Goal: Information Seeking & Learning: Learn about a topic

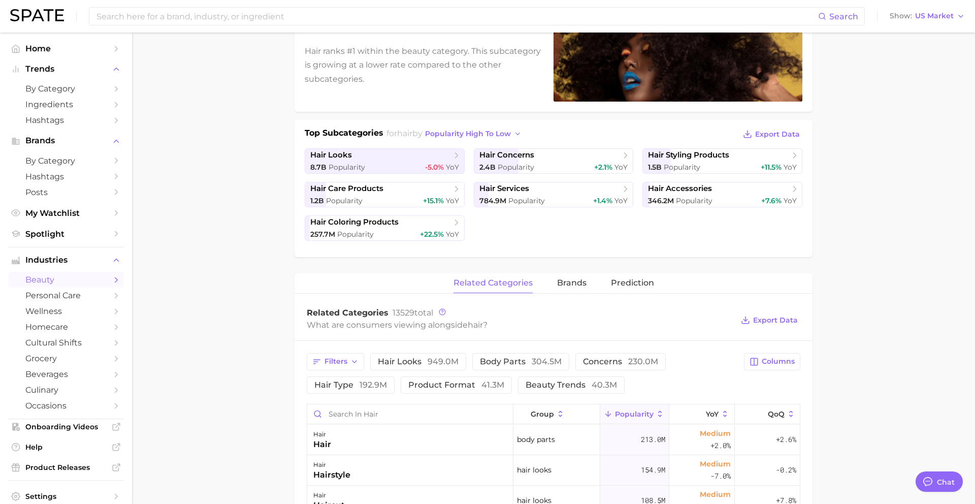
scroll to position [204, 0]
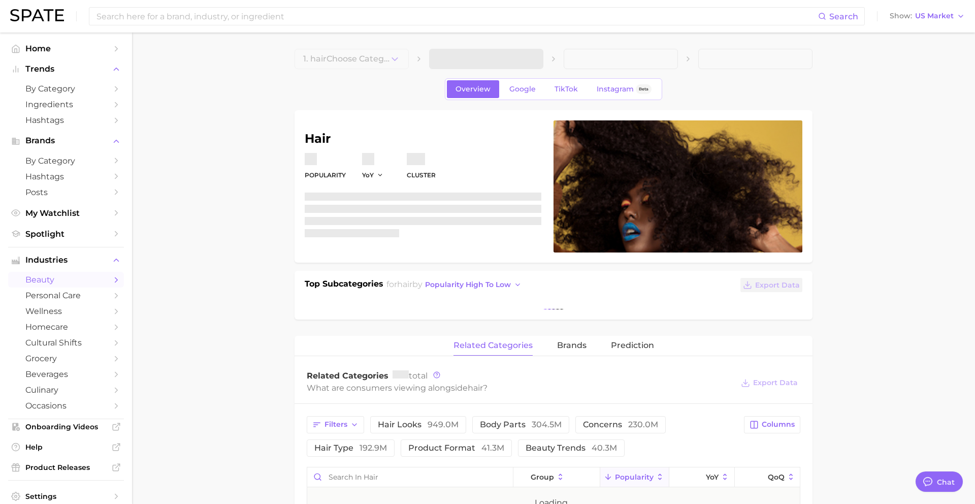
type textarea "x"
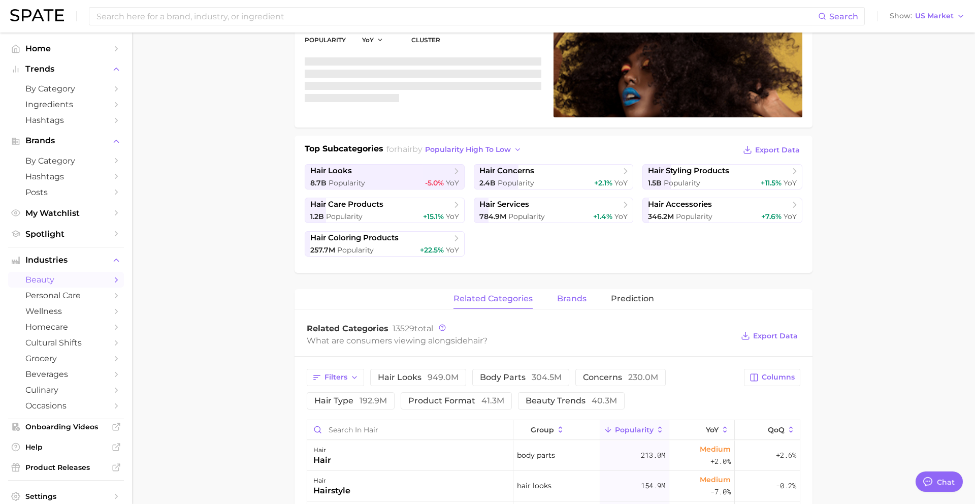
scroll to position [985, 0]
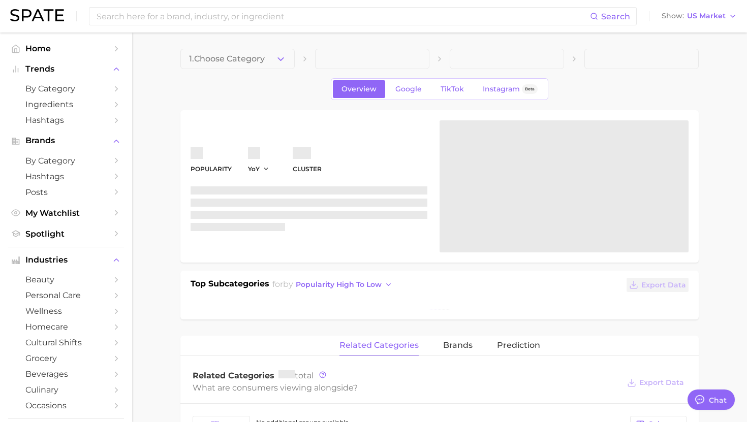
scroll to position [1020, 0]
click at [439, 16] on input at bounding box center [342, 16] width 494 height 17
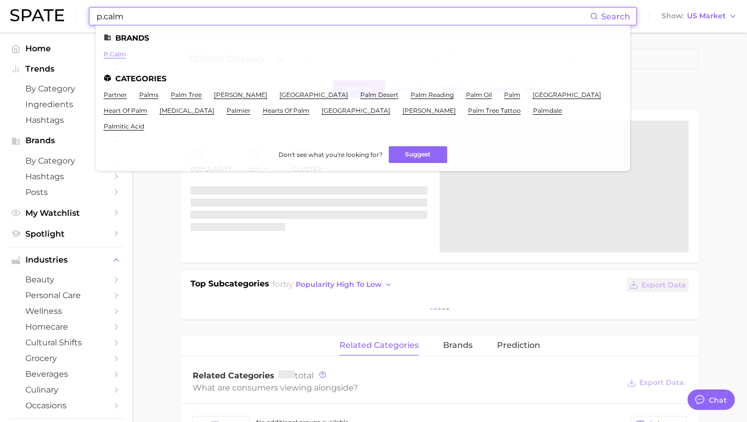
type input "p.calm"
click at [112, 54] on link "p.calm" at bounding box center [115, 54] width 22 height 8
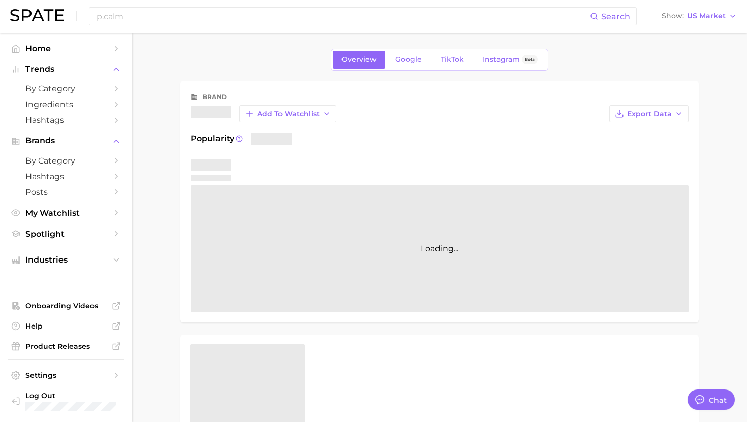
type textarea "x"
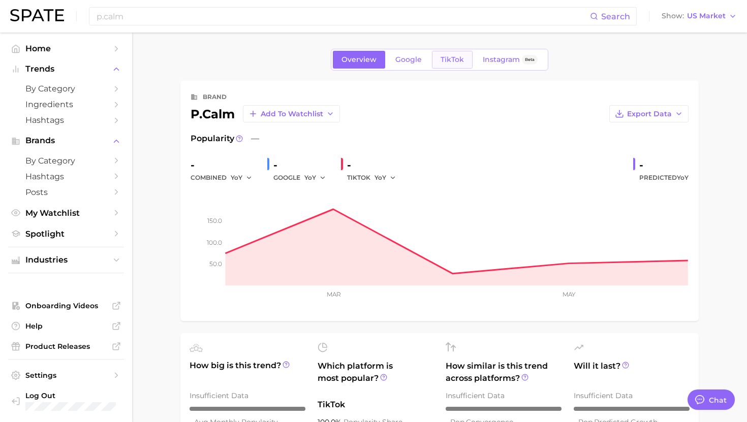
click at [447, 55] on span "TikTok" at bounding box center [451, 59] width 23 height 9
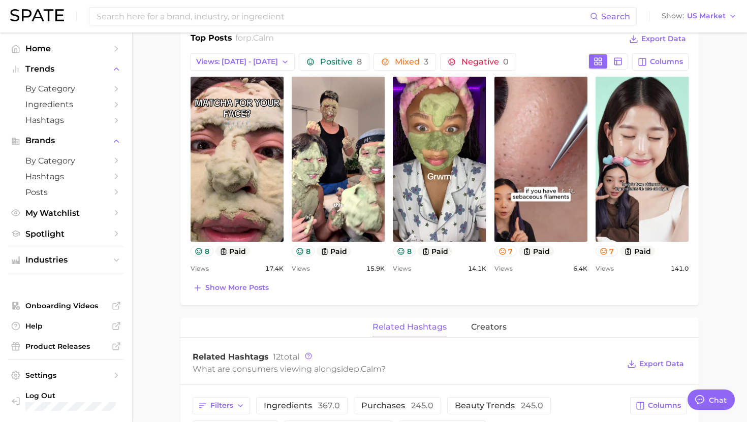
scroll to position [438, 0]
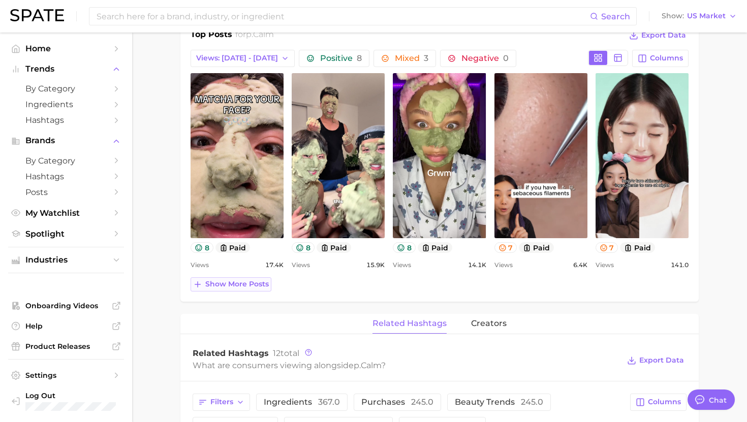
click at [247, 289] on button "Show more posts" at bounding box center [230, 284] width 81 height 14
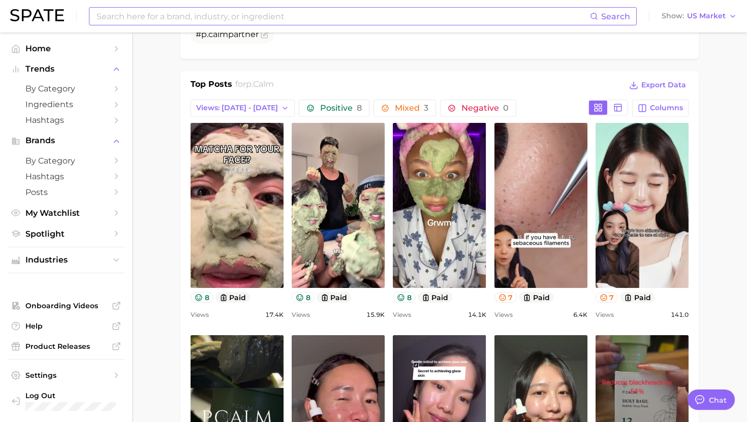
scroll to position [338, 0]
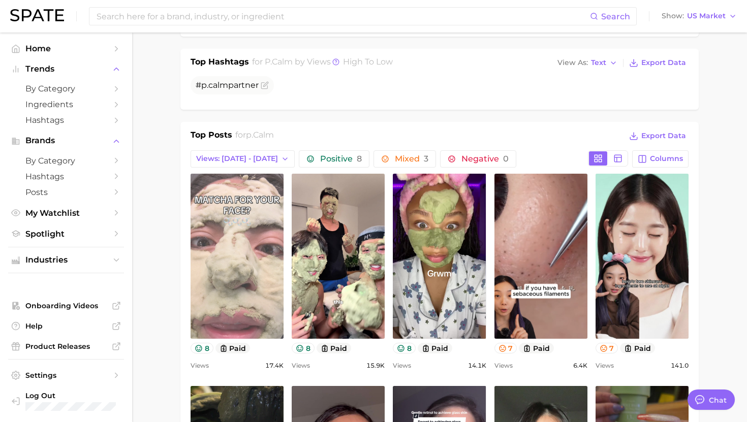
click at [248, 233] on link "view post on TikTok" at bounding box center [236, 256] width 93 height 165
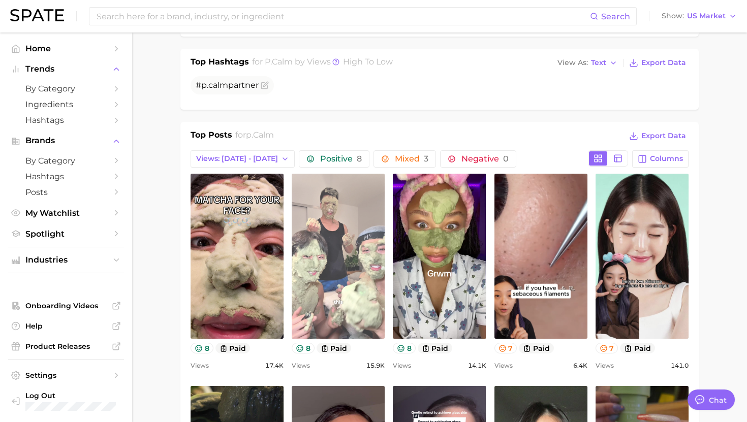
click at [359, 225] on link "view post on TikTok" at bounding box center [337, 256] width 93 height 165
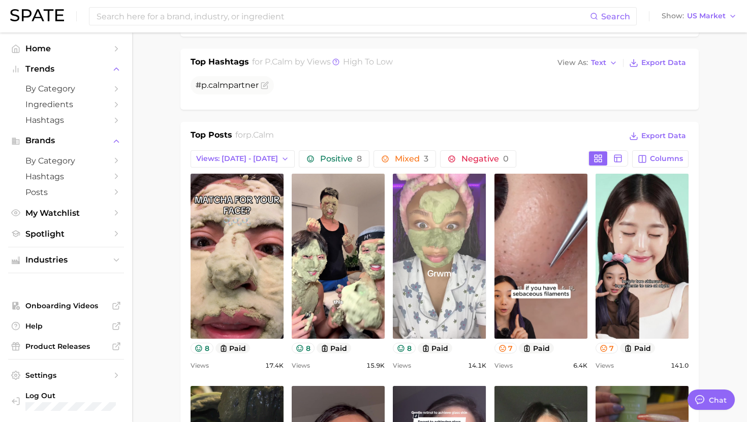
click at [449, 192] on link "view post on TikTok" at bounding box center [439, 256] width 93 height 165
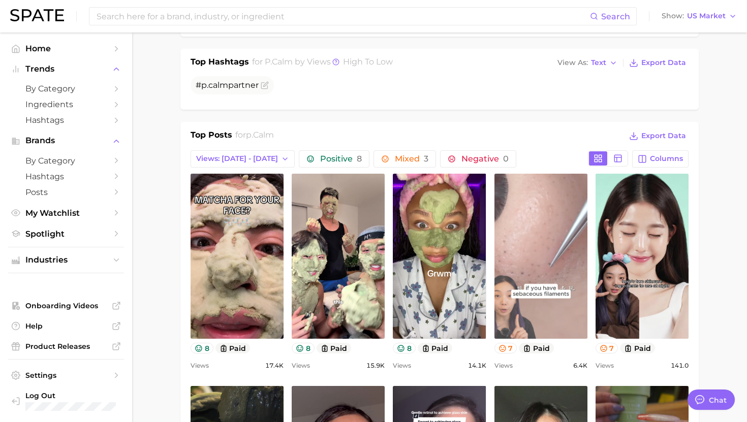
click at [514, 279] on link "view post on TikTok" at bounding box center [540, 256] width 93 height 165
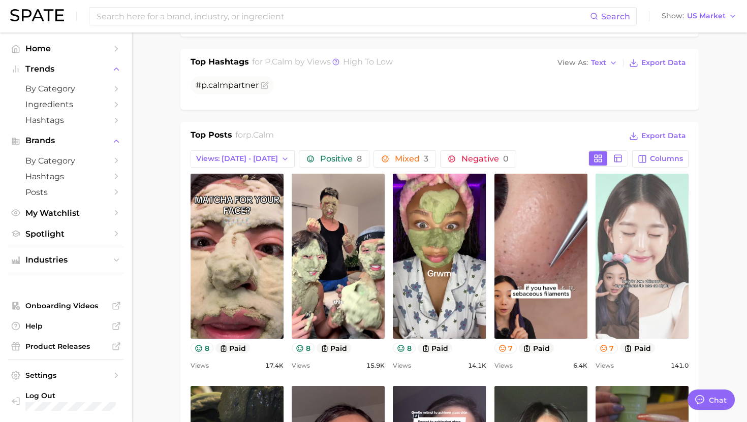
click at [603, 211] on link "view post on TikTok" at bounding box center [641, 256] width 93 height 165
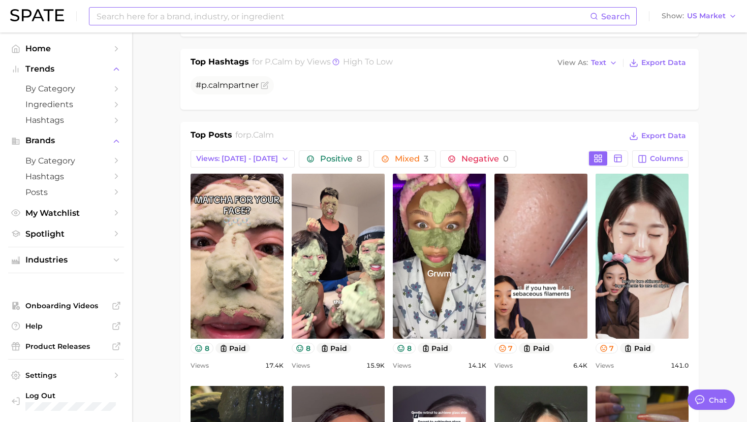
click at [326, 16] on input at bounding box center [342, 16] width 494 height 17
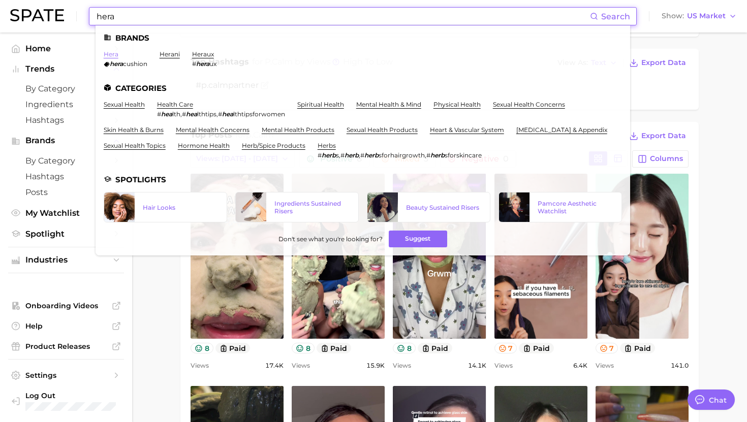
type input "hera"
click at [113, 56] on link "hera" at bounding box center [111, 54] width 15 height 8
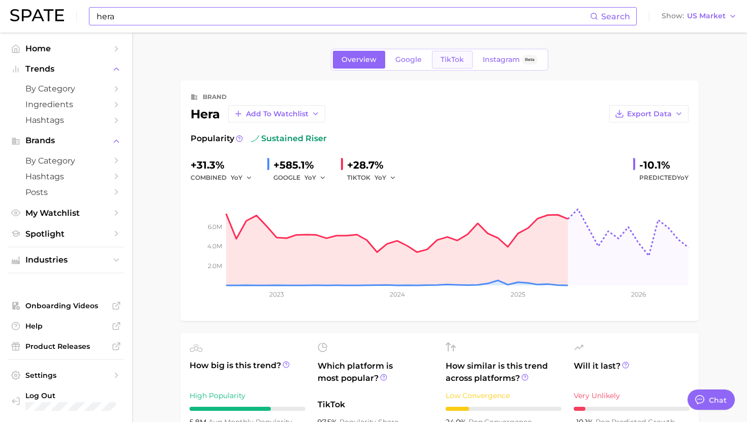
click at [440, 63] on span "TikTok" at bounding box center [451, 59] width 23 height 9
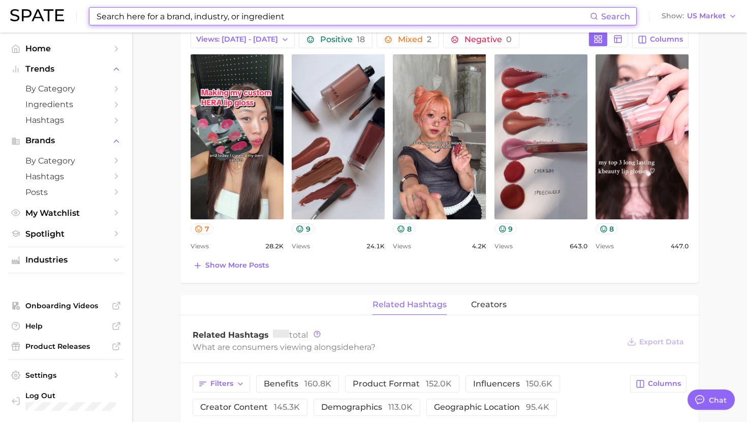
scroll to position [459, 0]
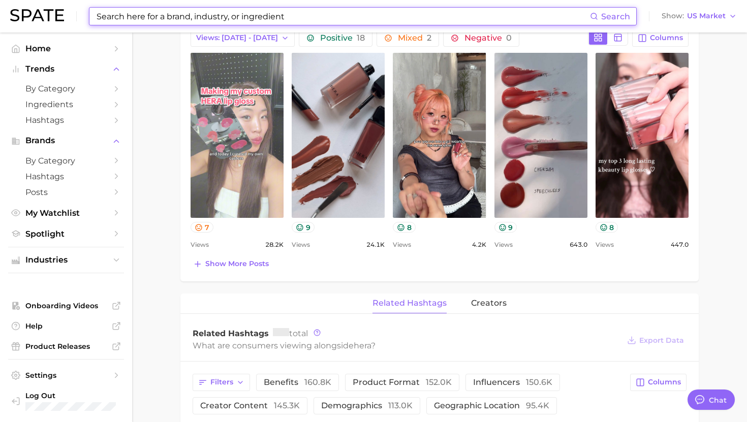
click at [241, 149] on link "view post on TikTok" at bounding box center [236, 135] width 93 height 165
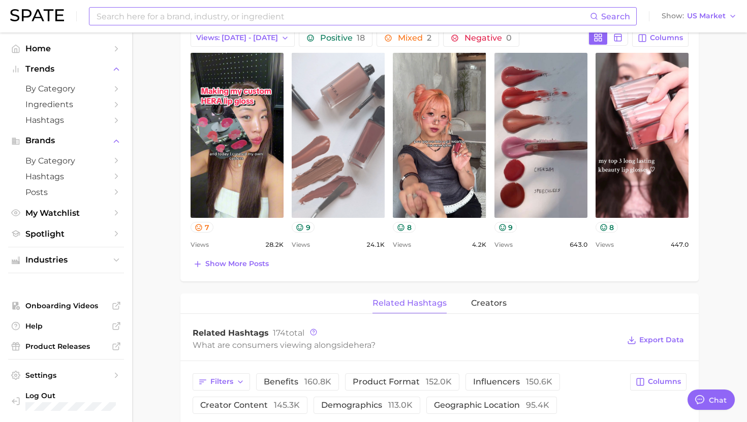
click at [317, 165] on link "view post on TikTok" at bounding box center [337, 135] width 93 height 165
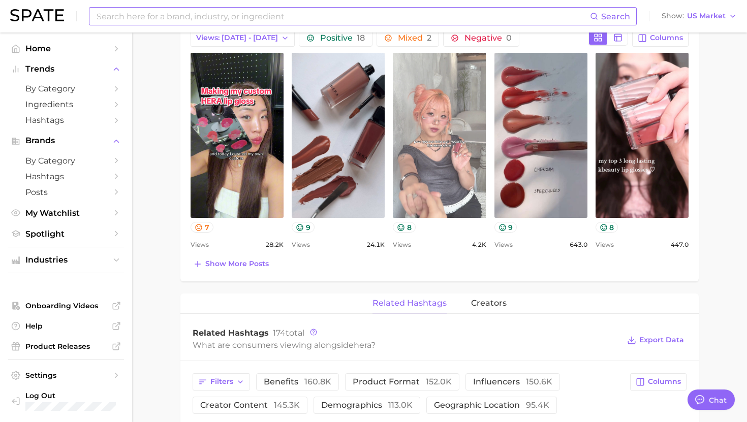
click at [463, 148] on link "view post on TikTok" at bounding box center [439, 135] width 93 height 165
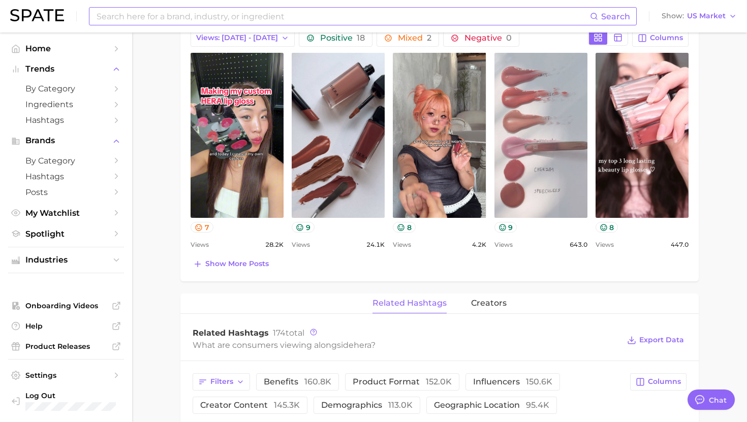
click at [529, 157] on link "view post on TikTok" at bounding box center [540, 135] width 93 height 165
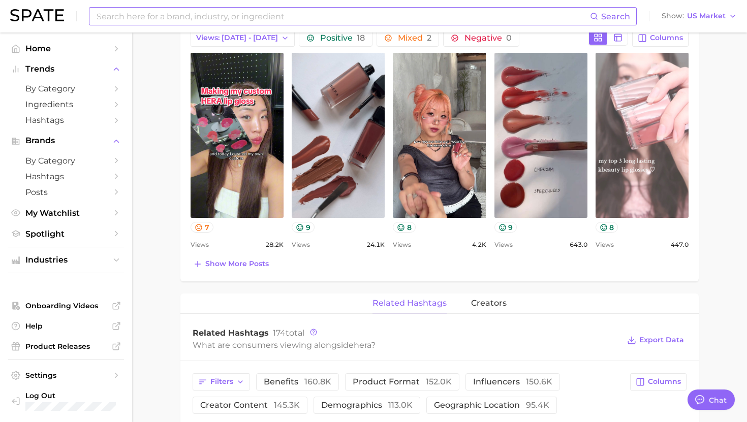
click at [625, 149] on link "view post on TikTok" at bounding box center [641, 135] width 93 height 165
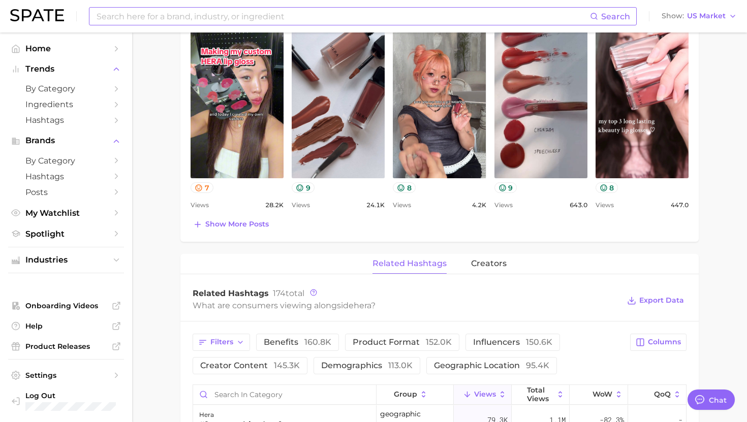
scroll to position [503, 0]
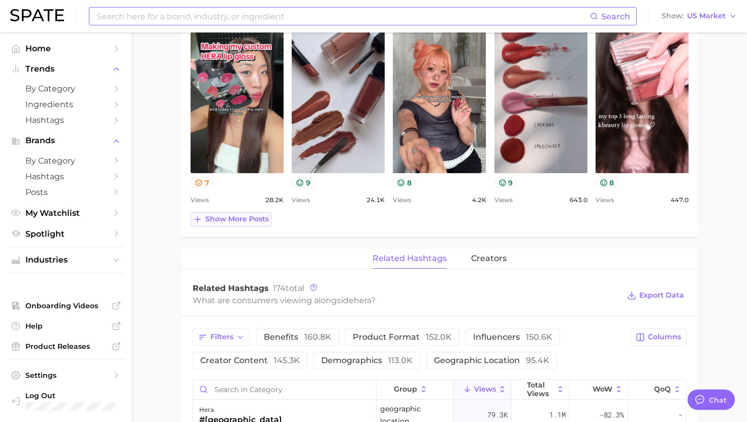
click at [228, 218] on span "Show more posts" at bounding box center [236, 219] width 63 height 9
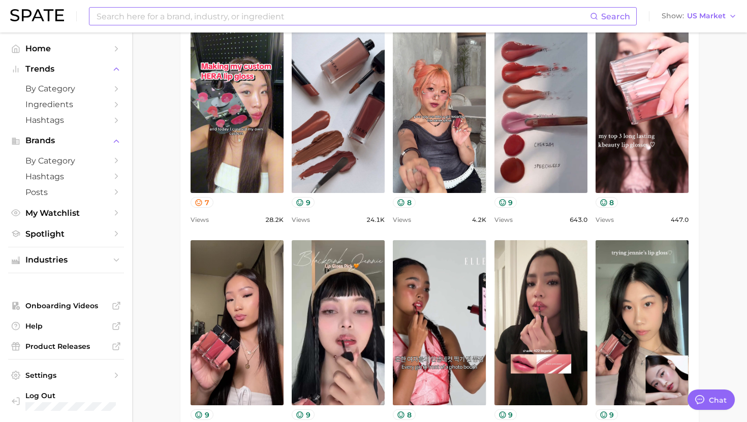
scroll to position [461, 0]
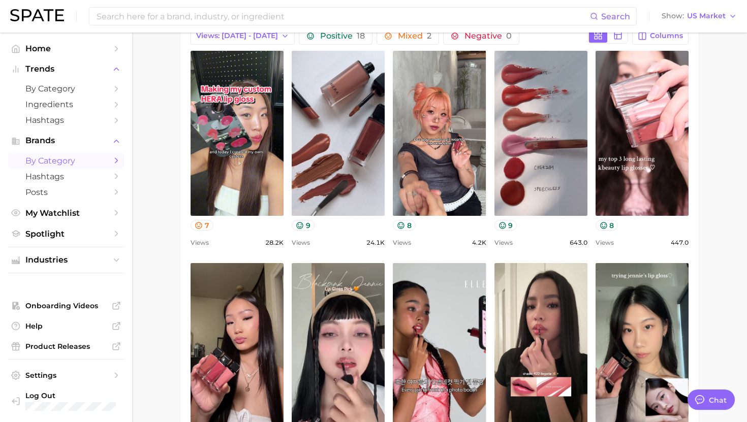
click at [55, 156] on link "by Category" at bounding box center [66, 161] width 116 height 16
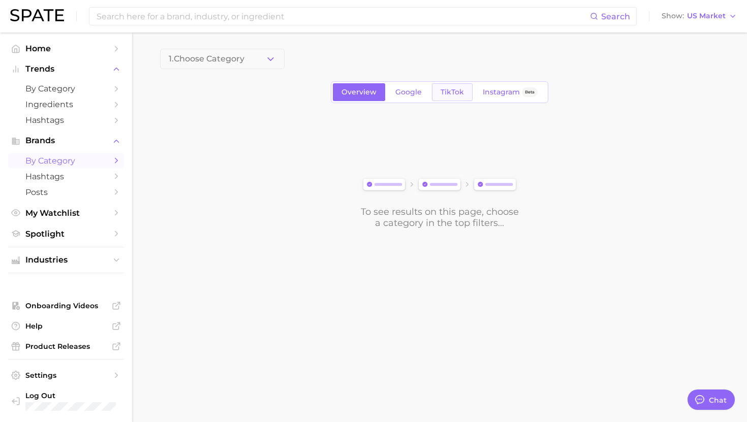
click at [457, 94] on span "TikTok" at bounding box center [451, 92] width 23 height 9
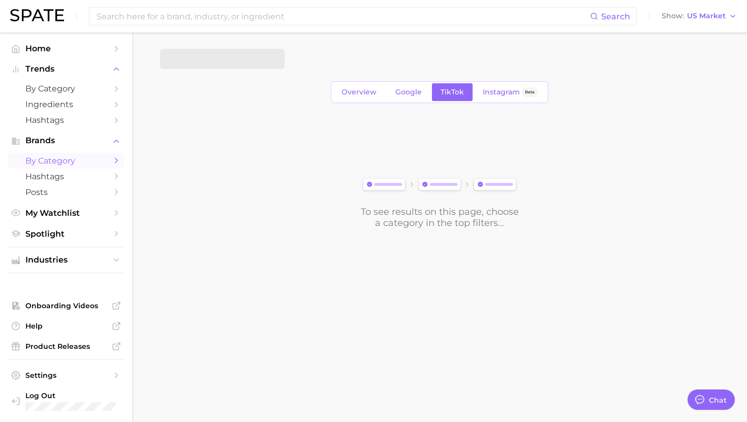
click at [245, 60] on span at bounding box center [222, 59] width 124 height 20
click at [247, 62] on span at bounding box center [222, 59] width 124 height 20
click at [247, 57] on span at bounding box center [222, 59] width 124 height 20
click at [248, 60] on span at bounding box center [222, 59] width 124 height 20
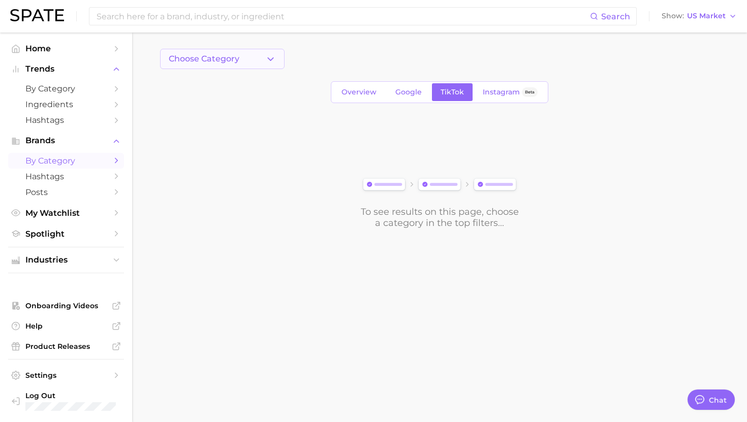
click at [248, 62] on button "Choose Category" at bounding box center [222, 59] width 124 height 20
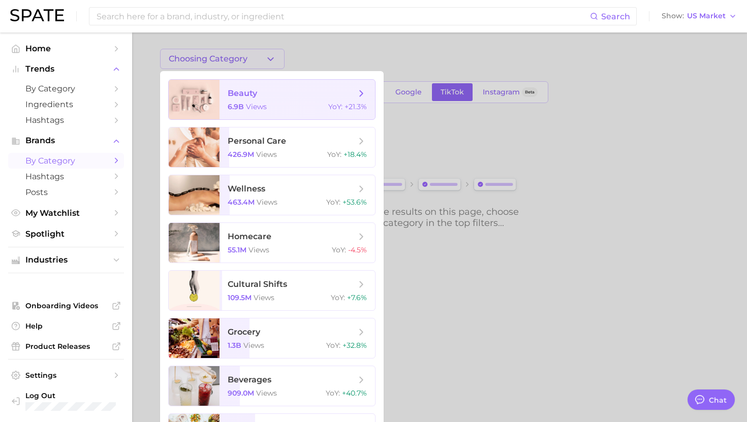
click at [249, 88] on span "beauty" at bounding box center [242, 93] width 29 height 10
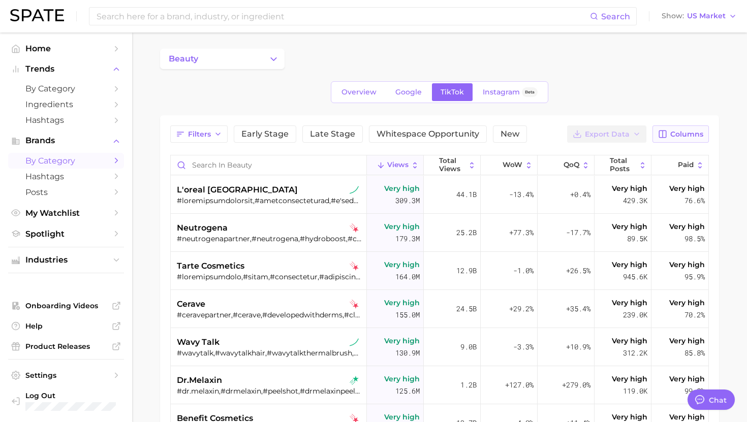
click at [699, 132] on span "Columns" at bounding box center [686, 134] width 33 height 9
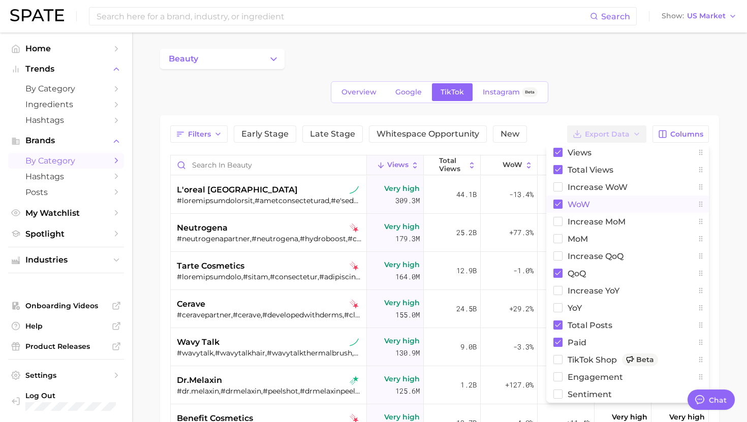
click at [572, 206] on span "WoW" at bounding box center [578, 204] width 22 height 9
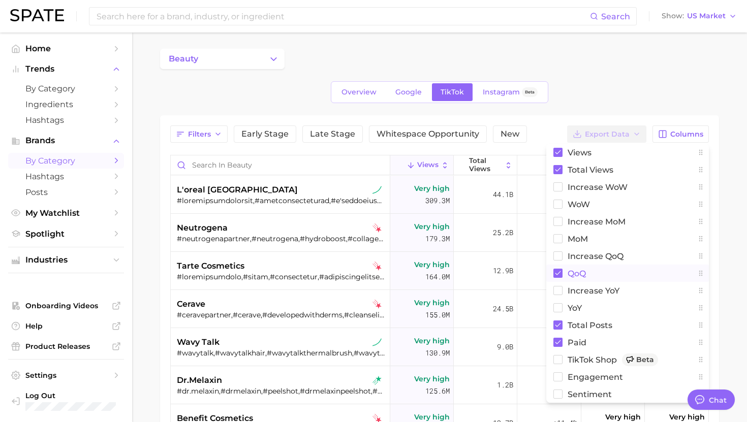
click at [582, 276] on span "QoQ" at bounding box center [576, 273] width 18 height 9
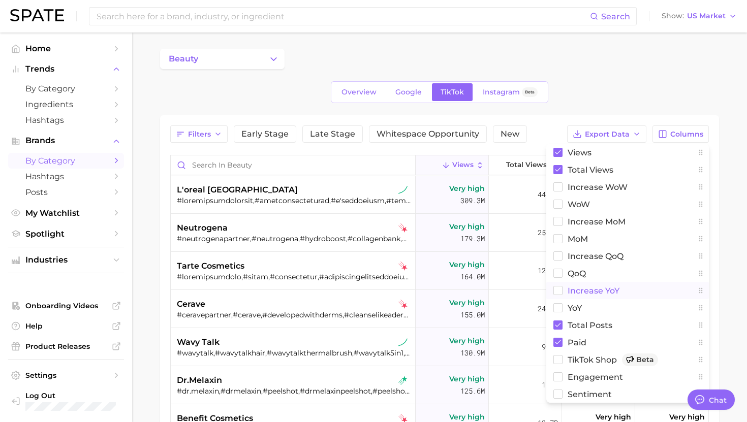
click at [590, 290] on span "increase YoY" at bounding box center [593, 290] width 52 height 9
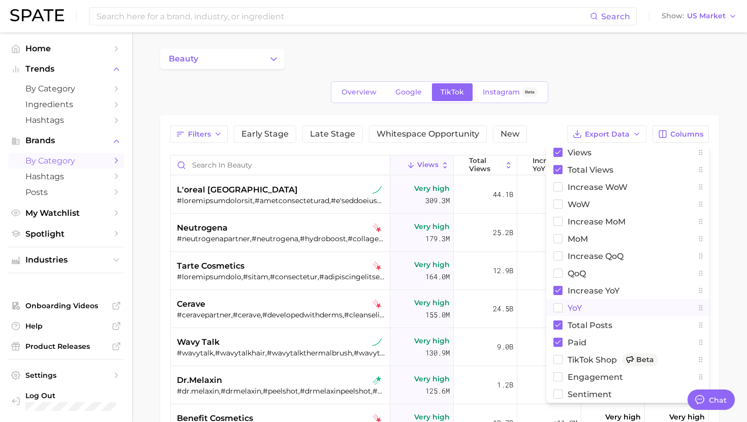
click at [588, 305] on button "YoY" at bounding box center [627, 307] width 163 height 17
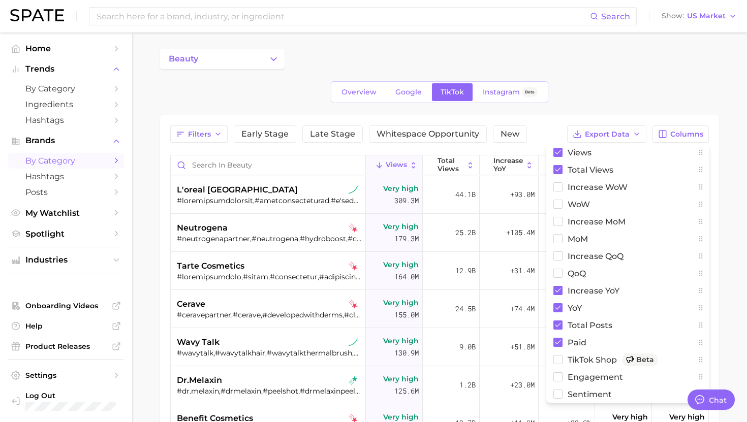
click at [616, 77] on div "beauty Overview Google TikTok Instagram Beta Filters Early Stage Late Stage Whi…" at bounding box center [439, 318] width 559 height 538
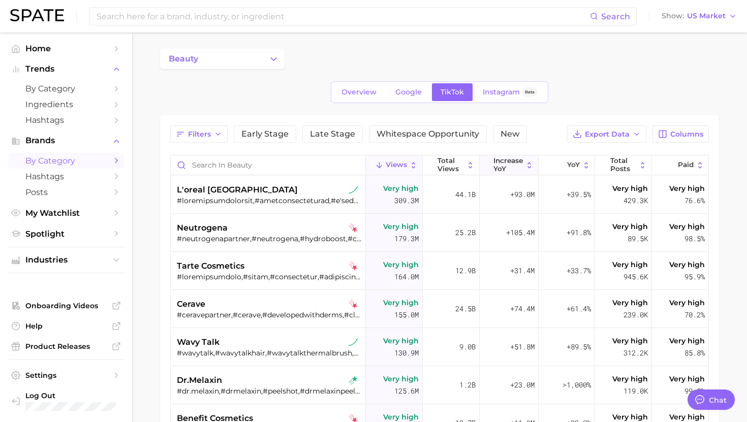
click at [505, 168] on span "increase YoY" at bounding box center [507, 165] width 29 height 16
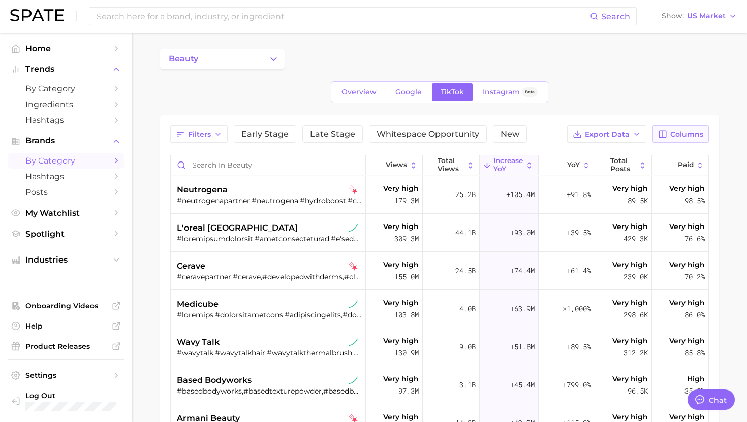
click at [676, 134] on span "Columns" at bounding box center [686, 134] width 33 height 9
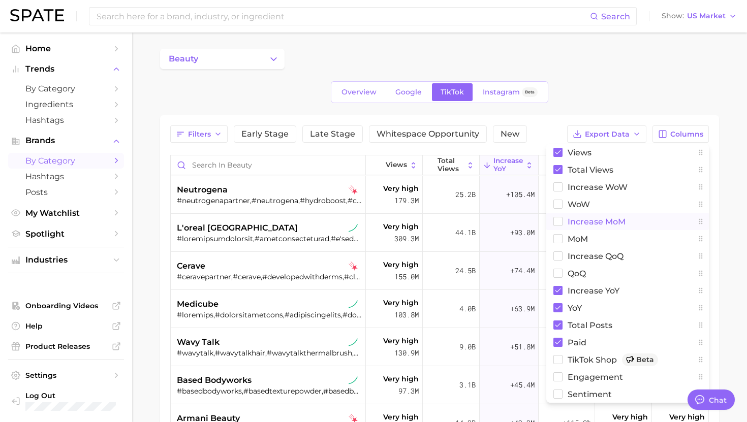
click at [582, 222] on span "increase MoM" at bounding box center [596, 221] width 58 height 9
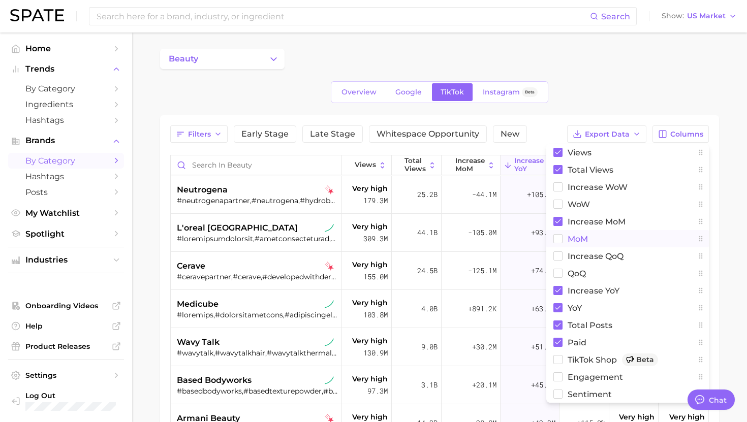
click at [580, 238] on span "MoM" at bounding box center [577, 239] width 20 height 9
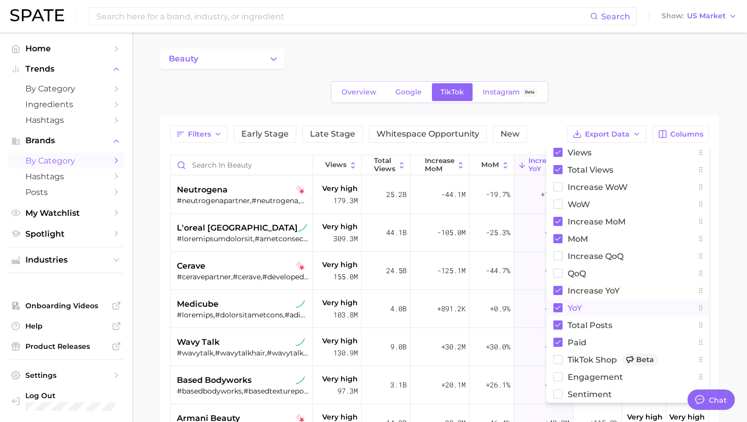
click at [567, 311] on span "YoY" at bounding box center [574, 308] width 14 height 9
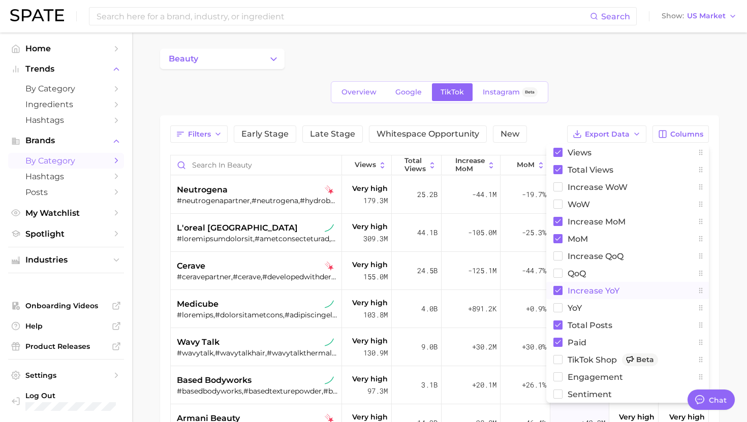
click at [568, 289] on span "increase YoY" at bounding box center [593, 290] width 52 height 9
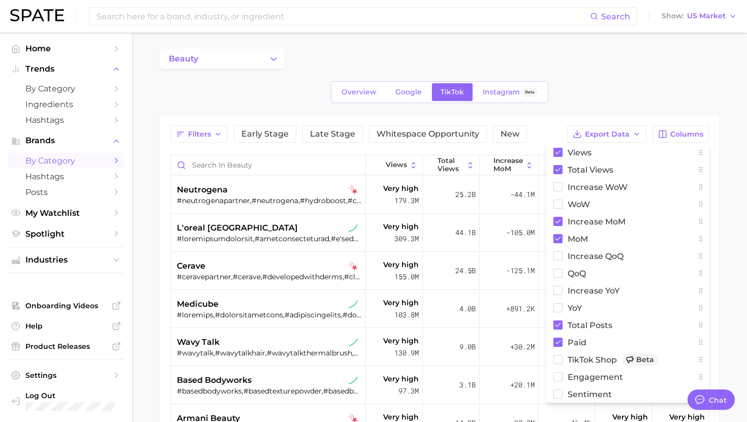
click at [614, 83] on div "Overview Google TikTok Instagram Beta" at bounding box center [439, 92] width 559 height 22
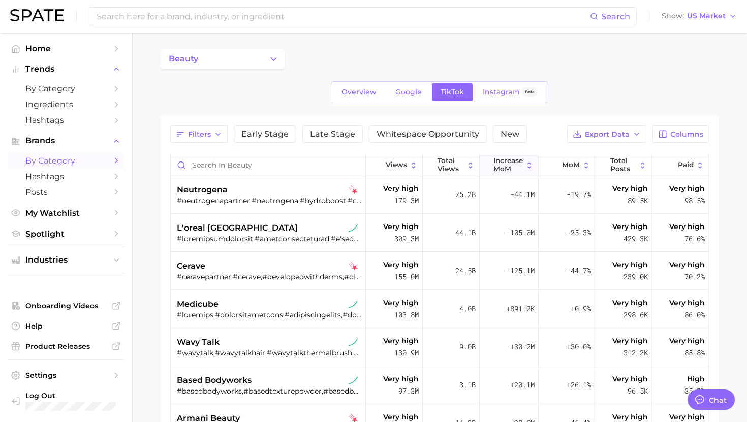
click at [513, 164] on span "increase MoM" at bounding box center [507, 165] width 29 height 16
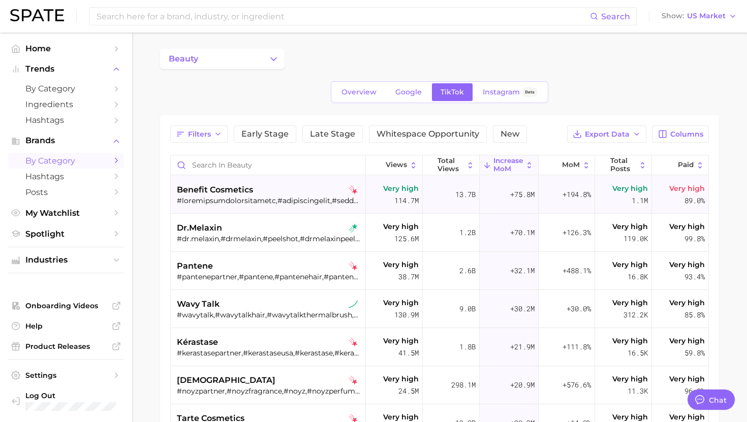
click at [264, 200] on div at bounding box center [269, 200] width 185 height 9
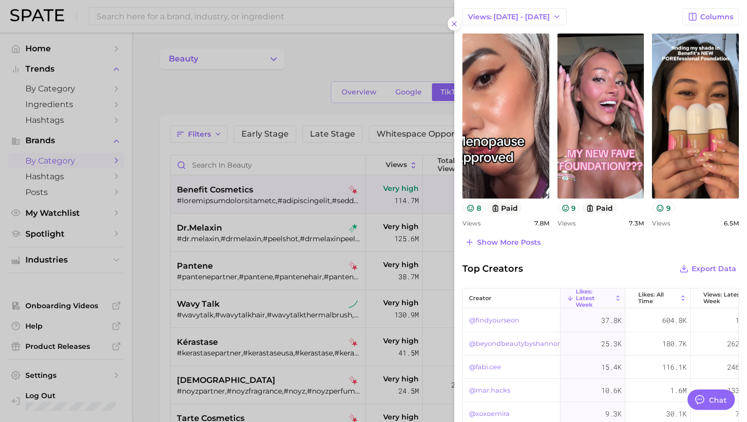
scroll to position [423, 0]
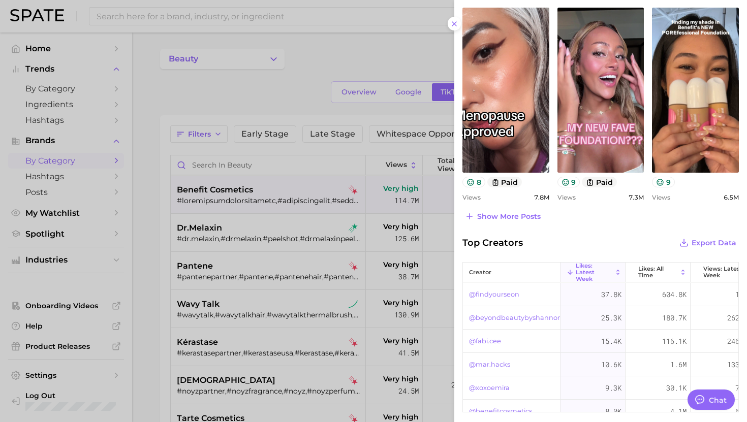
click at [294, 229] on div at bounding box center [373, 211] width 747 height 422
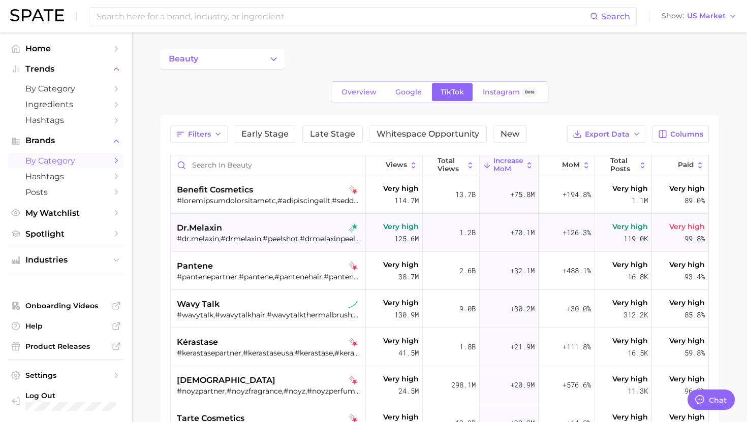
click at [253, 236] on div "#dr.melaxin,#drmelaxin,#peelshot,#drmelaxinpeelshot,#peelshotglow,#drmelaxinlip…" at bounding box center [269, 238] width 185 height 9
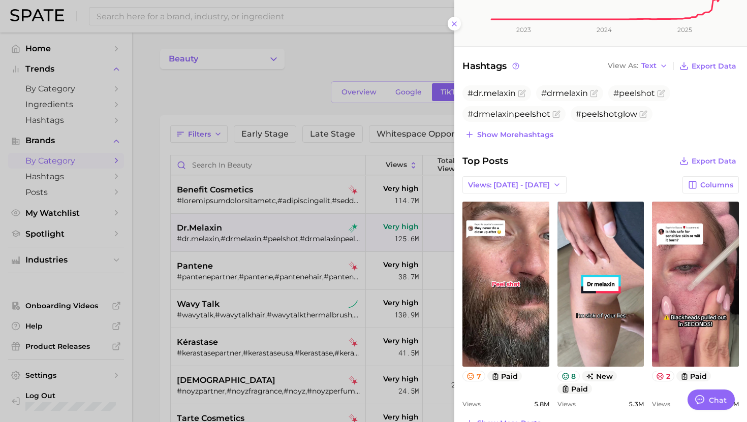
scroll to position [240, 0]
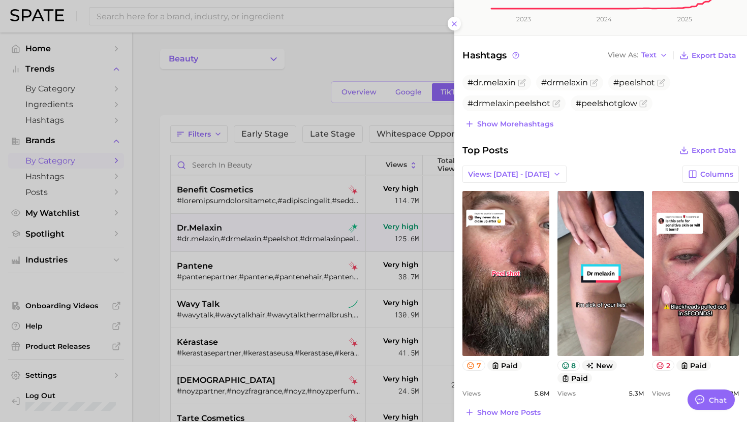
click at [309, 230] on div at bounding box center [373, 211] width 747 height 422
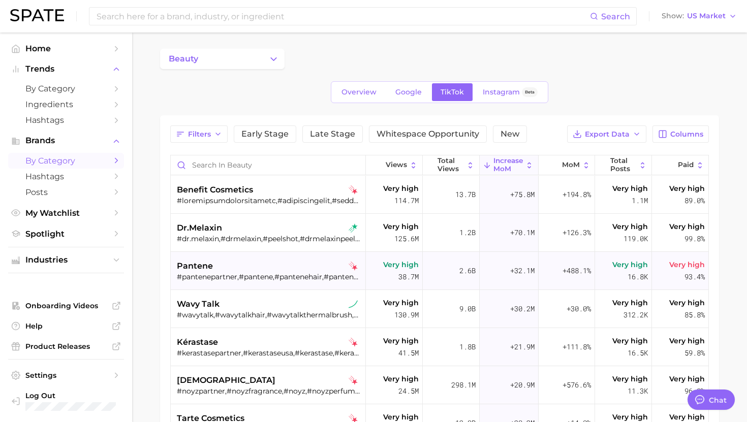
click at [272, 269] on div "pantene" at bounding box center [269, 266] width 185 height 12
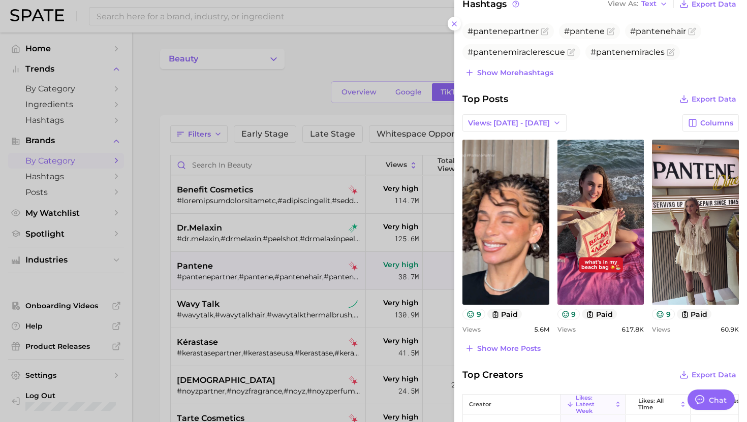
scroll to position [291, 0]
click at [279, 300] on div at bounding box center [373, 211] width 747 height 422
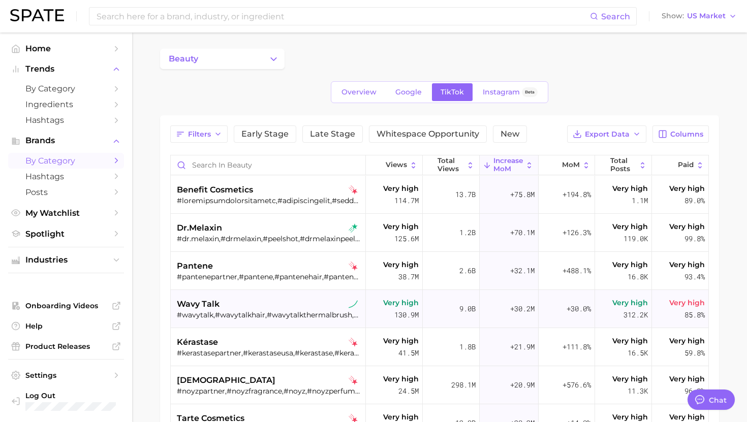
click at [269, 311] on div "#wavytalk,#wavytalkhair,#wavytalkthermalbrush,#wavytalk5in1,#wavytalksteamlinep…" at bounding box center [269, 314] width 185 height 9
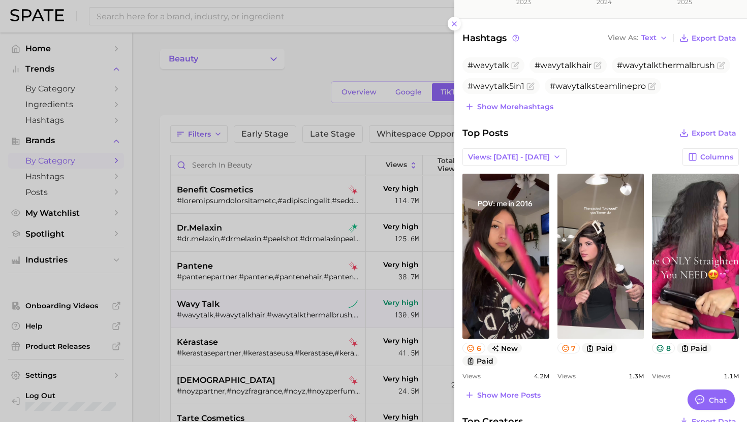
scroll to position [259, 0]
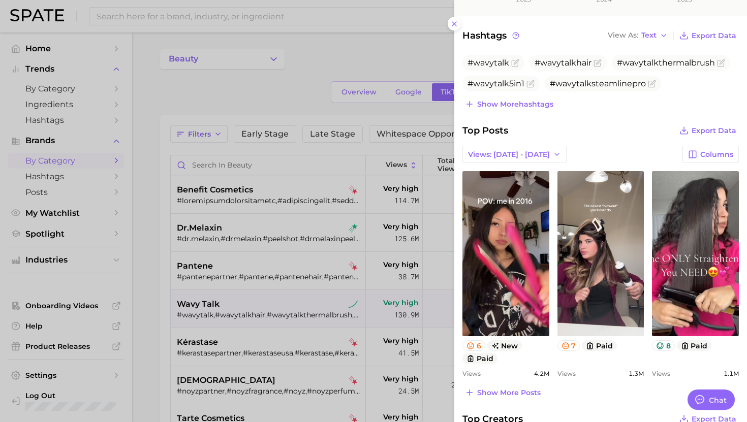
click at [284, 284] on div at bounding box center [373, 211] width 747 height 422
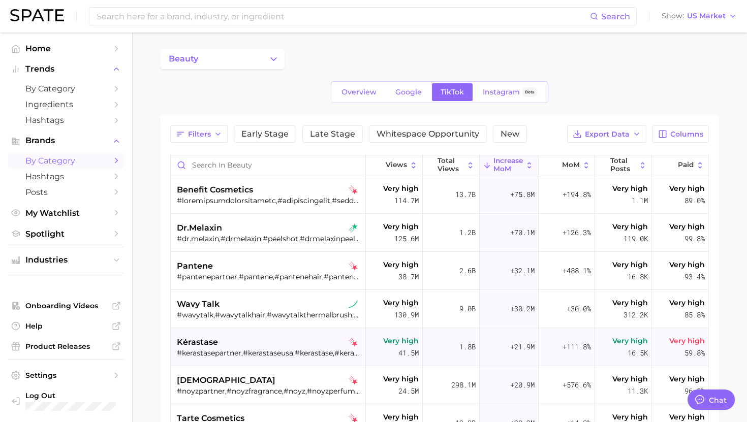
scroll to position [29, 0]
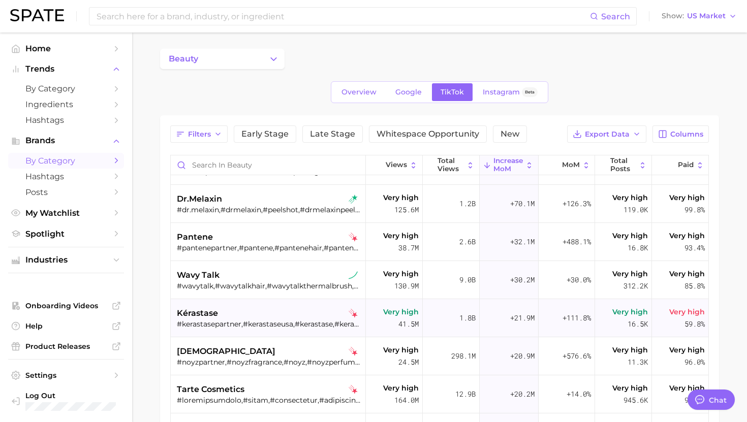
click at [276, 310] on div "kérastase" at bounding box center [269, 313] width 185 height 12
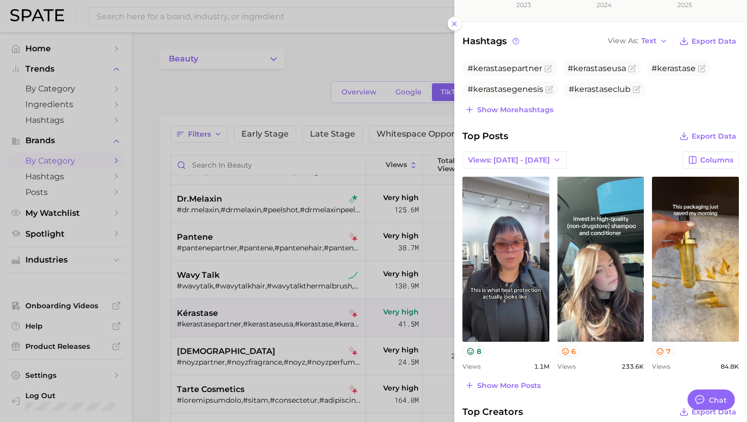
scroll to position [257, 0]
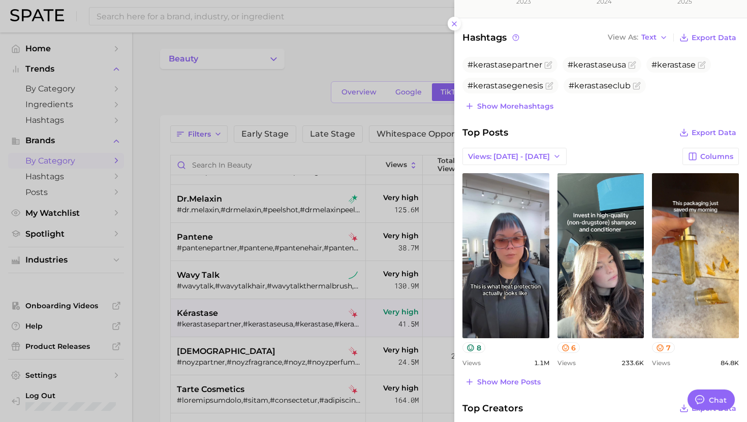
click at [220, 388] on div at bounding box center [373, 211] width 747 height 422
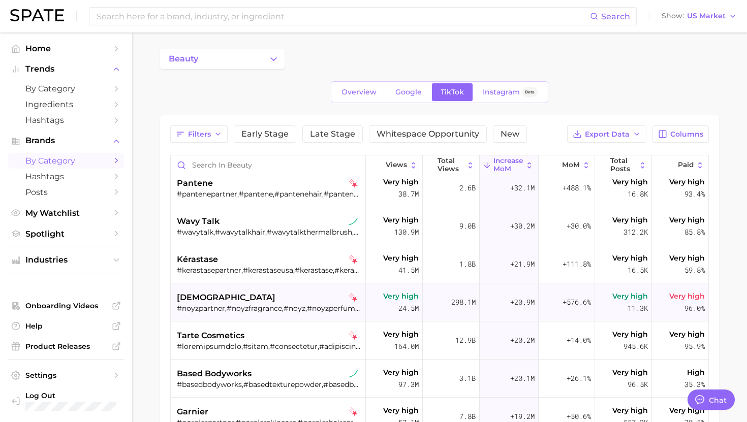
scroll to position [84, 0]
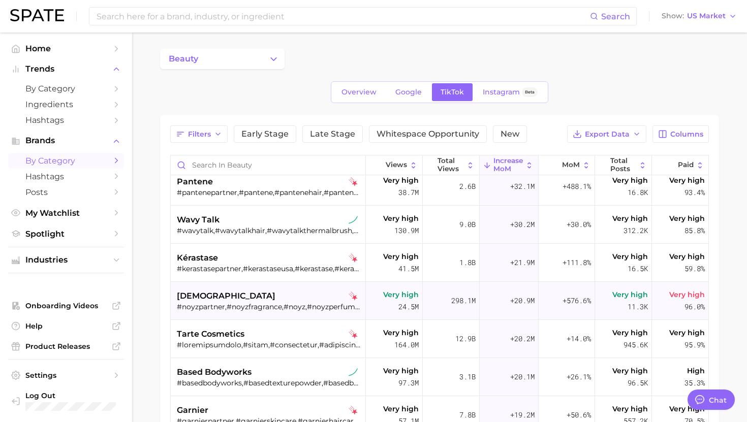
click at [259, 299] on div "noyz" at bounding box center [269, 296] width 185 height 12
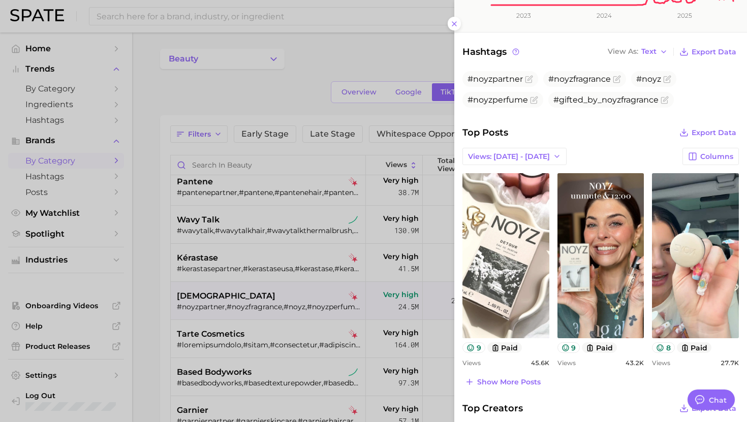
scroll to position [245, 0]
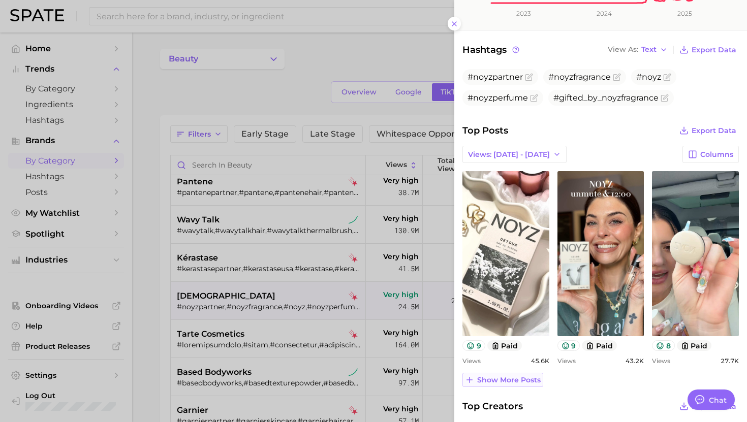
click at [497, 379] on span "Show more posts" at bounding box center [508, 380] width 63 height 9
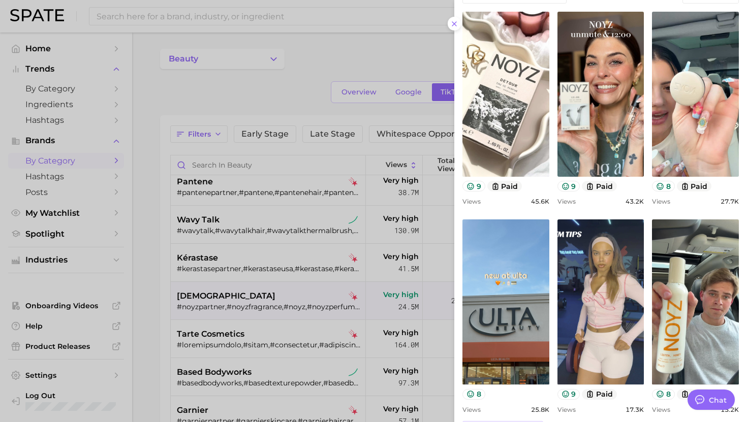
scroll to position [0, 0]
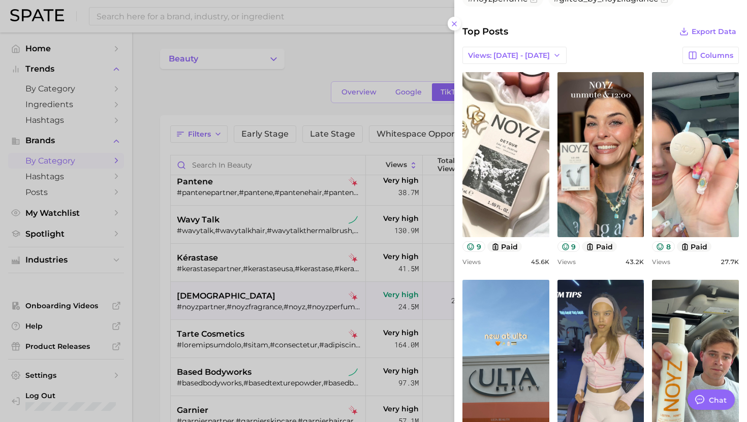
click at [270, 360] on div at bounding box center [373, 211] width 747 height 422
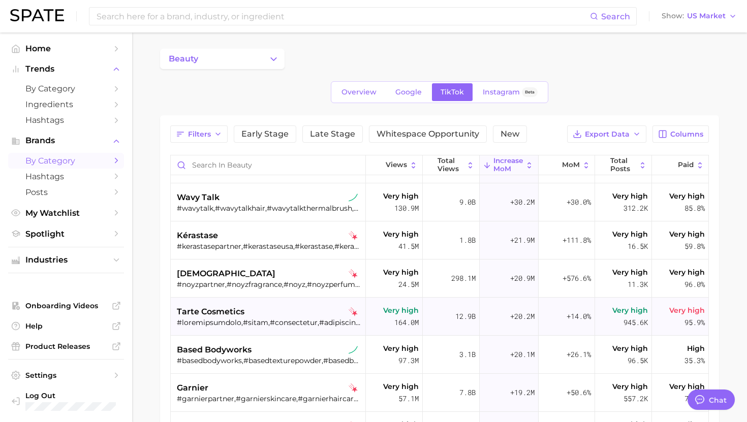
click at [268, 325] on div at bounding box center [269, 322] width 185 height 9
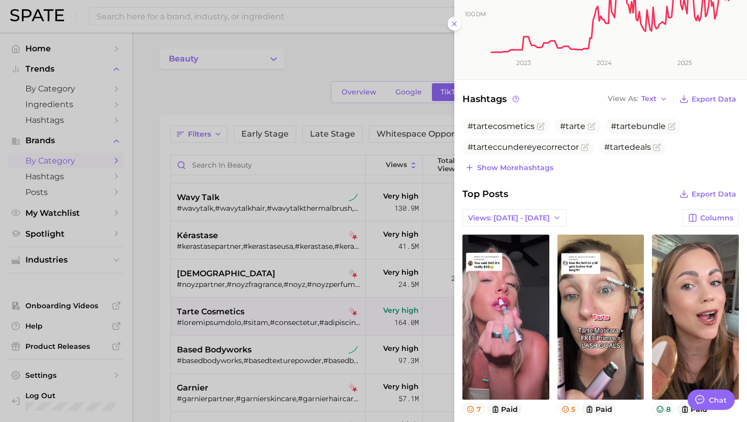
click at [285, 311] on div at bounding box center [373, 211] width 747 height 422
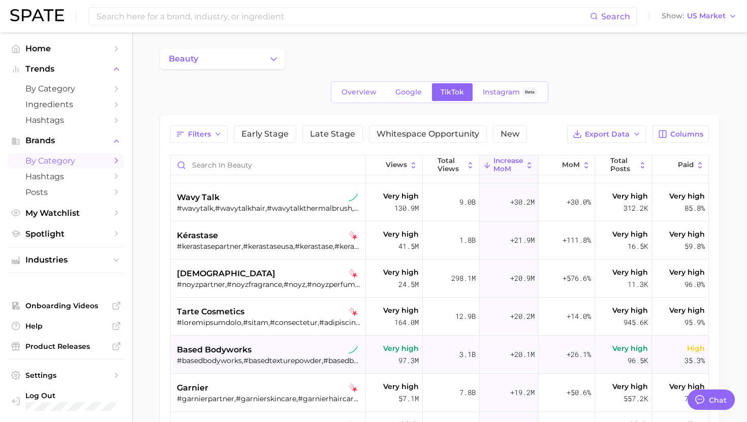
click at [283, 362] on div "#basedbodyworks,#basedtexturepowder,#basedbodyworksshampoo,#basedbodyworkscondi…" at bounding box center [269, 360] width 185 height 9
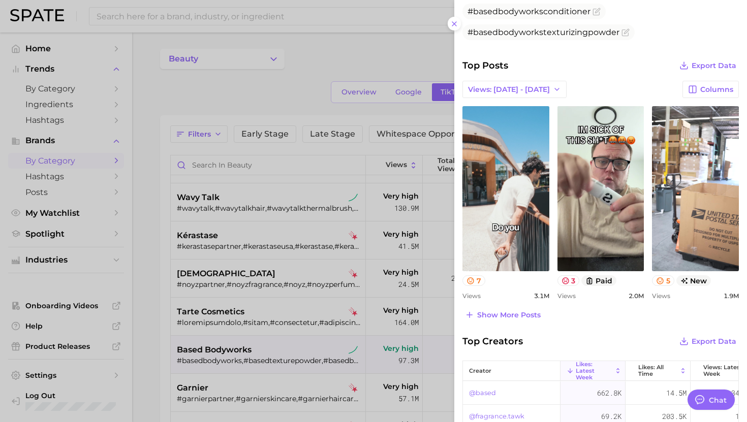
click at [225, 391] on div at bounding box center [373, 211] width 747 height 422
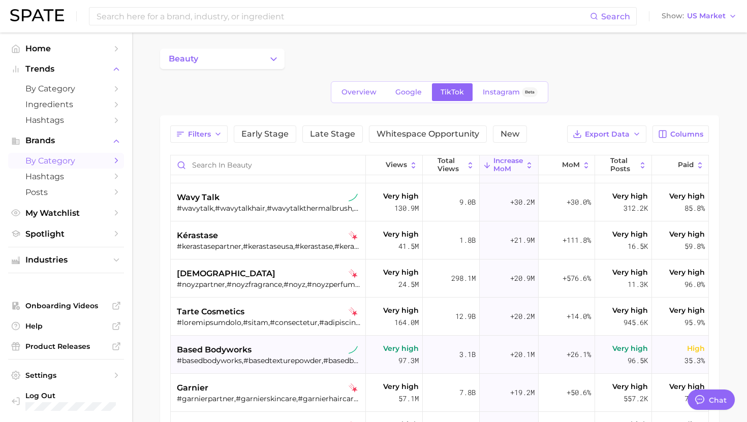
click at [242, 358] on div "#basedbodyworks,#basedtexturepowder,#basedbodyworksshampoo,#basedbodyworkscondi…" at bounding box center [269, 360] width 185 height 9
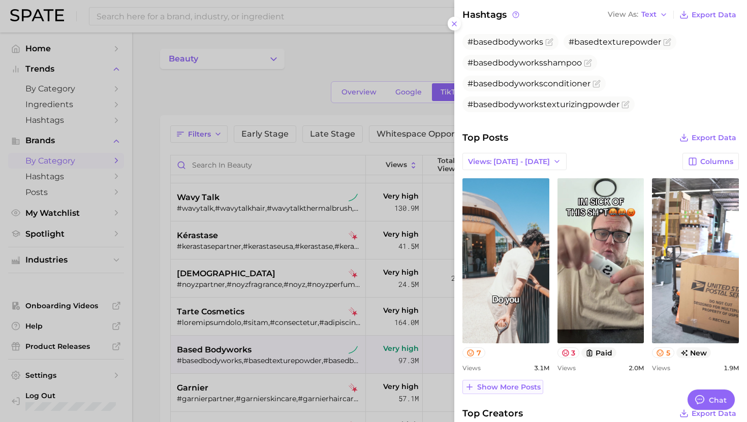
click at [504, 383] on span "Show more posts" at bounding box center [508, 387] width 63 height 9
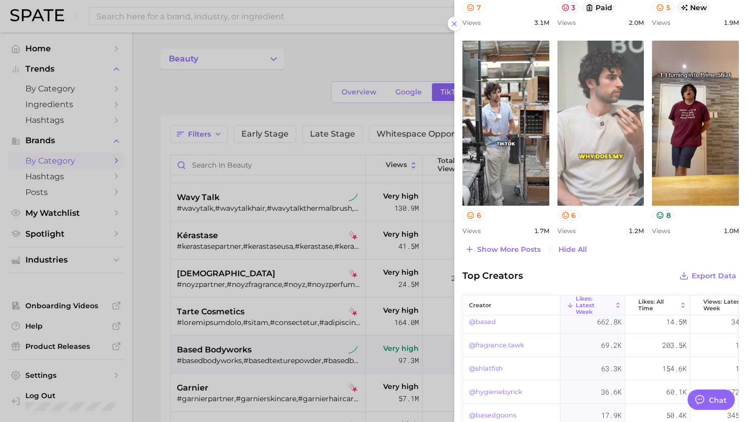
click at [588, 177] on link "view post on TikTok" at bounding box center [600, 123] width 87 height 165
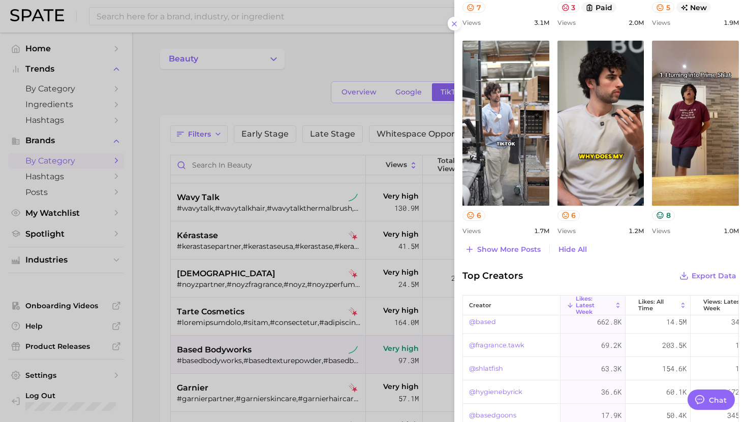
scroll to position [131, 0]
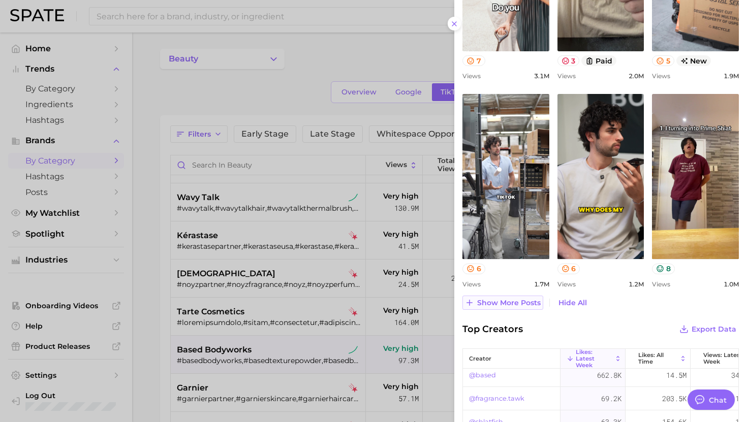
click at [495, 306] on button "Show more posts" at bounding box center [502, 303] width 81 height 14
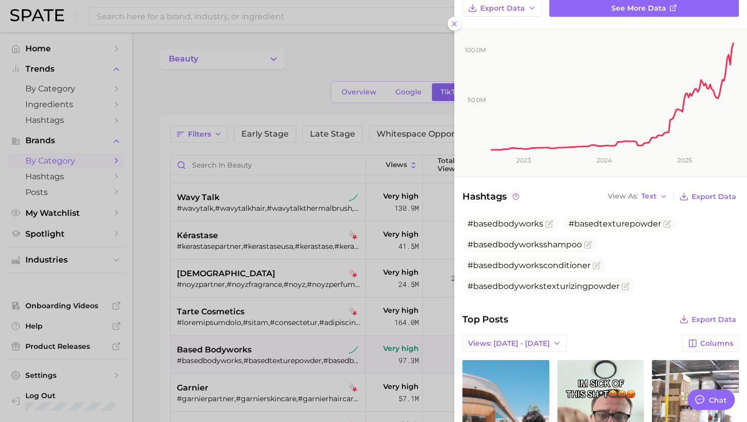
scroll to position [0, 0]
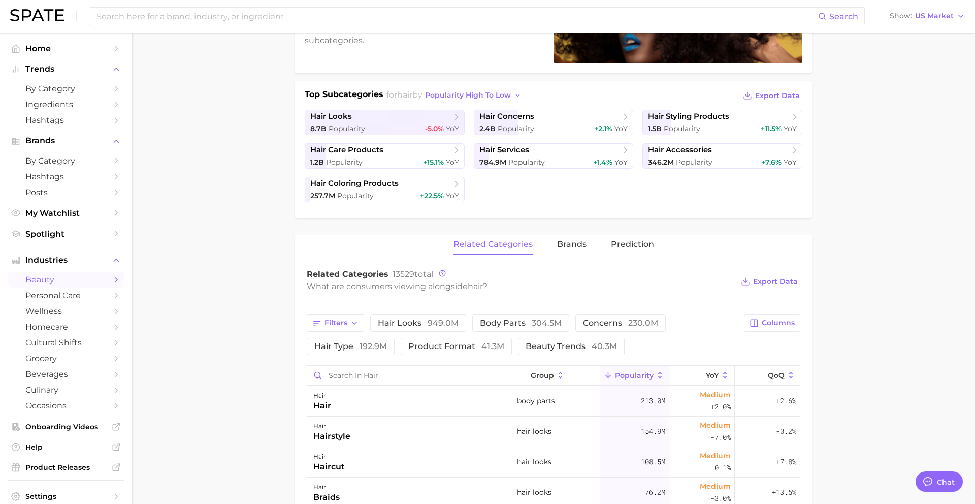
scroll to position [985, 0]
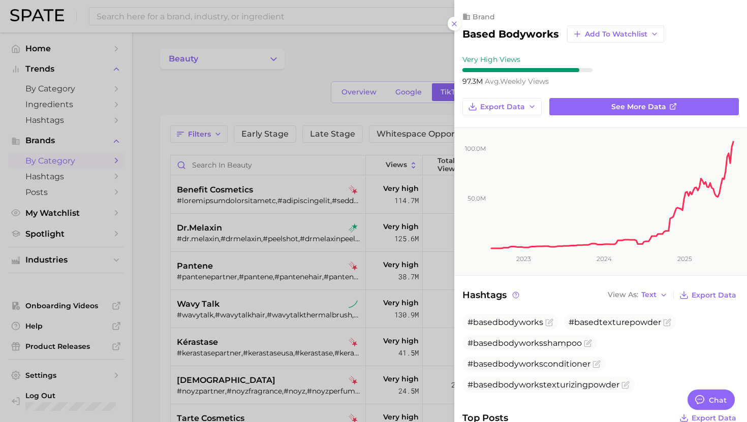
click at [244, 39] on div at bounding box center [373, 211] width 747 height 422
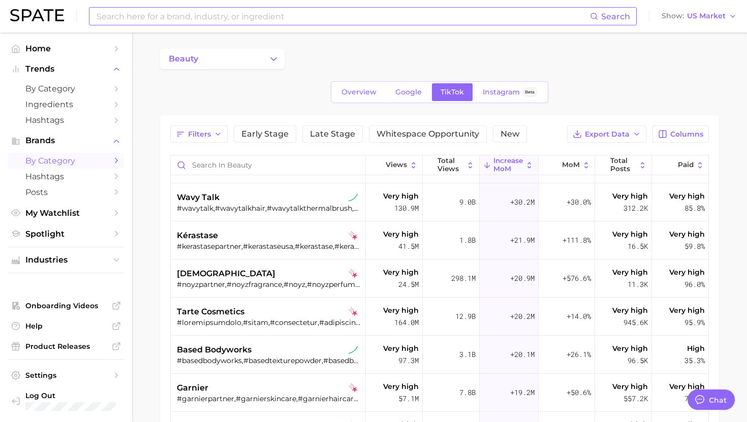
click at [244, 19] on input at bounding box center [342, 16] width 494 height 17
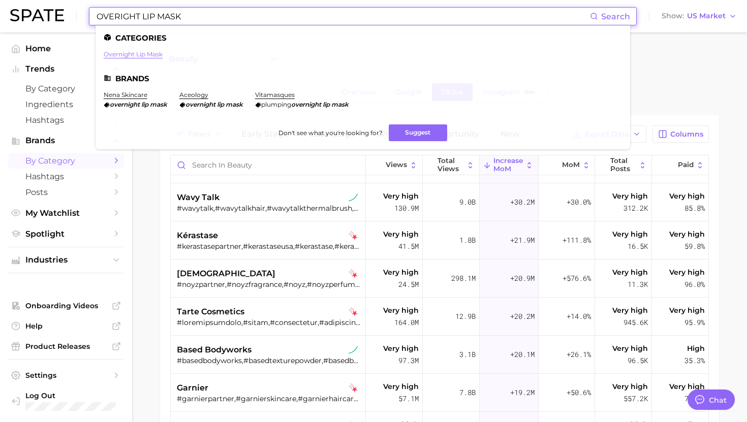
type input "OVERIGHT LIP MASK"
click at [128, 56] on link "overnight lip mask" at bounding box center [133, 54] width 59 height 8
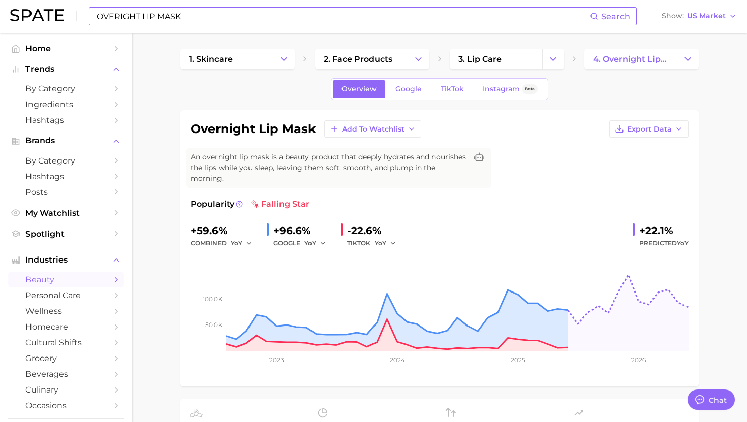
click at [169, 23] on input "OVERIGHT LIP MASK" at bounding box center [342, 16] width 494 height 17
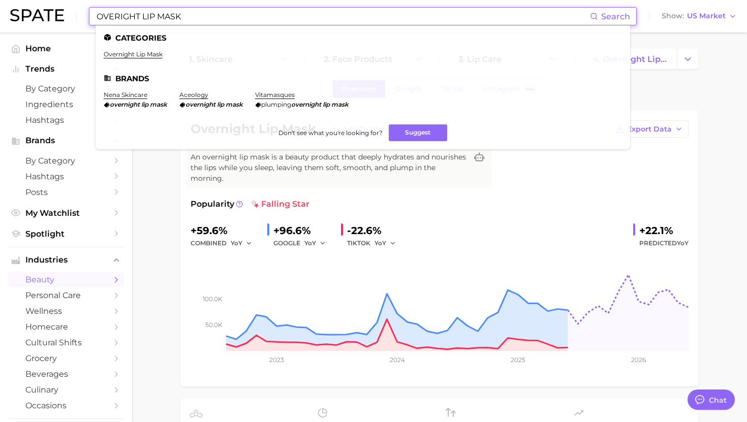
click at [169, 23] on input "OVERIGHT LIP MASK" at bounding box center [342, 16] width 494 height 17
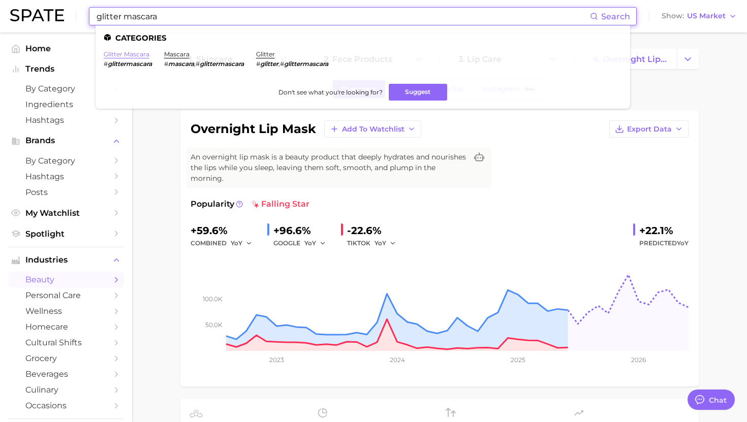
click at [130, 53] on link "glitter mascara" at bounding box center [127, 54] width 46 height 8
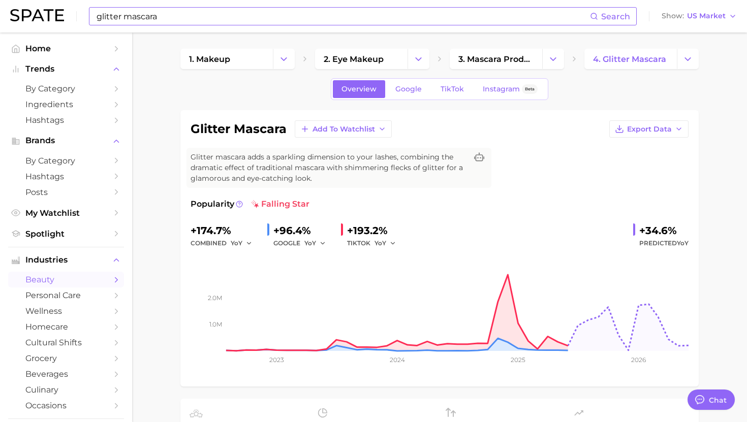
click at [147, 20] on input "glitter mascara" at bounding box center [342, 16] width 494 height 17
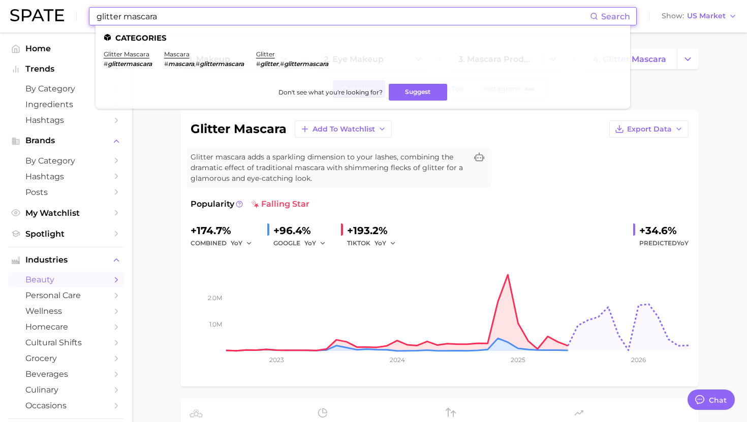
click at [147, 20] on input "glitter mascara" at bounding box center [342, 16] width 494 height 17
click at [135, 55] on link "glitter freckles" at bounding box center [127, 54] width 46 height 8
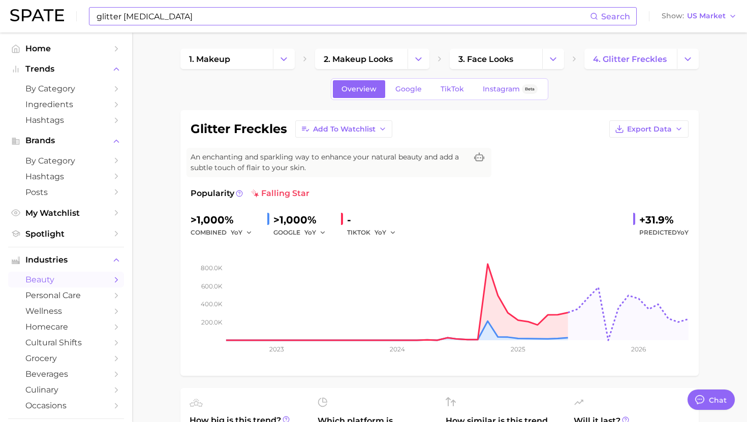
click at [202, 27] on div "glitter freckle Search Show US Market" at bounding box center [373, 16] width 726 height 33
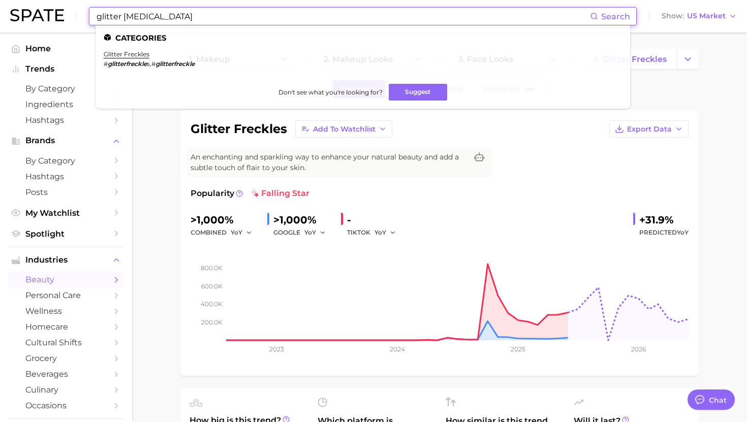
click at [202, 21] on input "glitter freckle" at bounding box center [342, 16] width 494 height 17
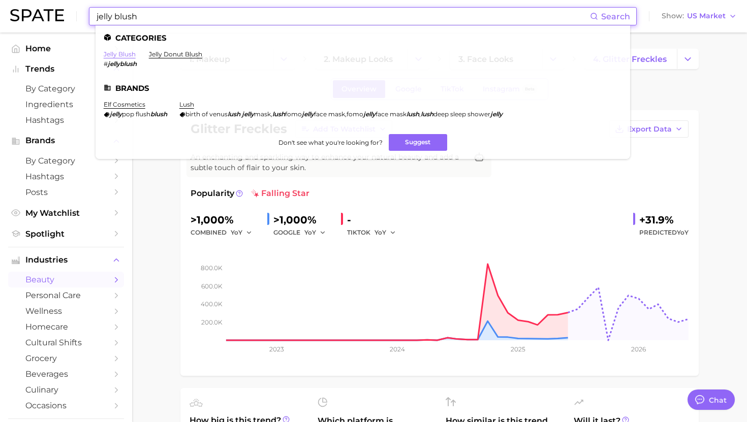
click at [123, 53] on link "jelly blush" at bounding box center [120, 54] width 32 height 8
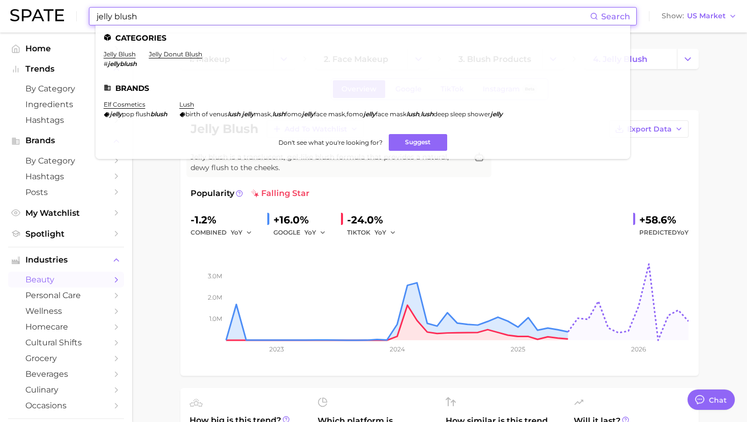
click at [144, 16] on input "jelly blush" at bounding box center [342, 16] width 494 height 17
paste input "lip gloss keychain"
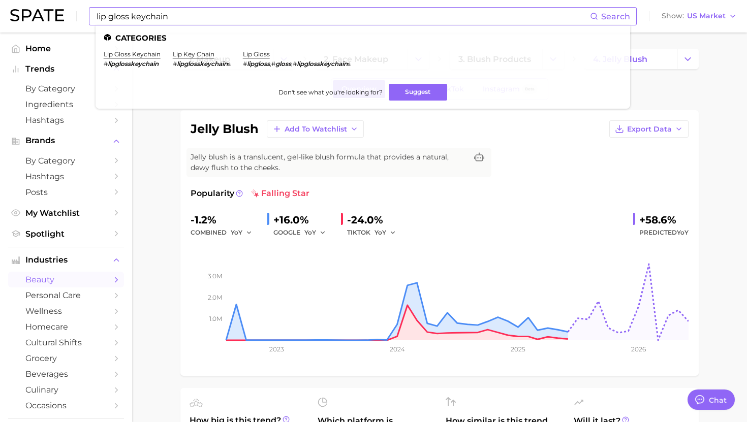
click at [128, 58] on li "lip gloss keychain # lipglosskeychain" at bounding box center [132, 58] width 57 height 17
click at [128, 55] on link "lip gloss keychain" at bounding box center [132, 54] width 57 height 8
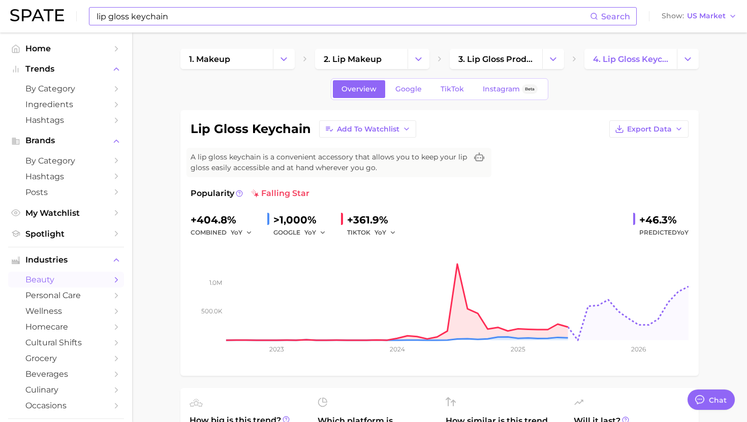
click at [172, 21] on input "lip gloss keychain" at bounding box center [342, 16] width 494 height 17
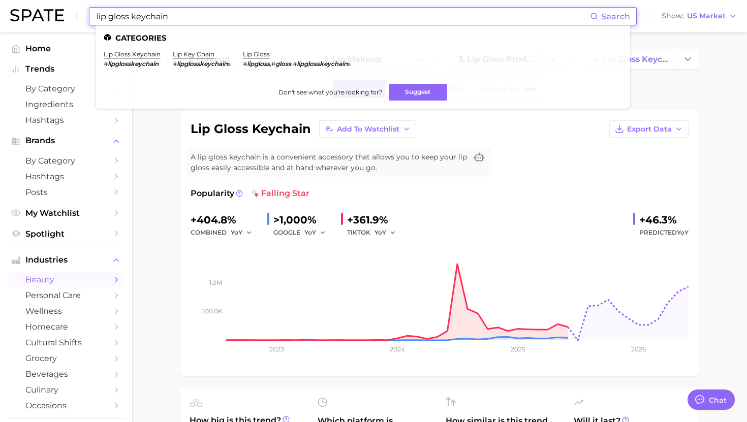
click at [172, 21] on input "lip gloss keychain" at bounding box center [342, 16] width 494 height 17
paste input "balm"
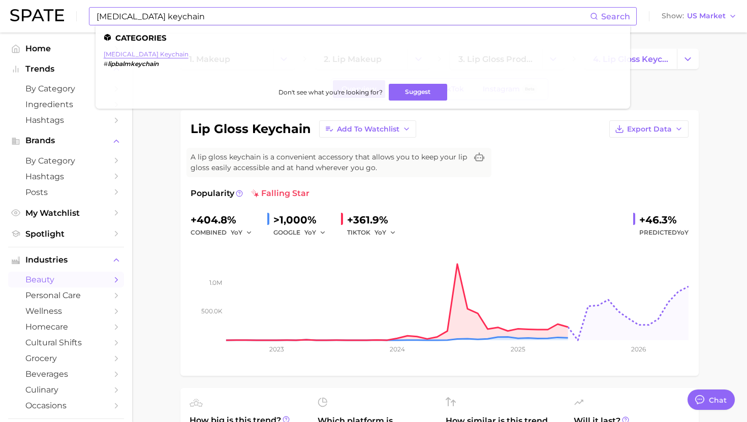
click at [131, 57] on link "lip balm keychain" at bounding box center [146, 54] width 85 height 8
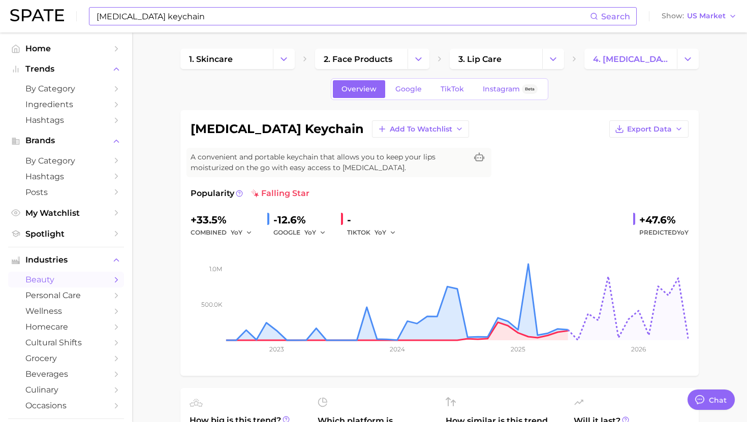
click at [158, 21] on input "lip balm keychain" at bounding box center [342, 16] width 494 height 17
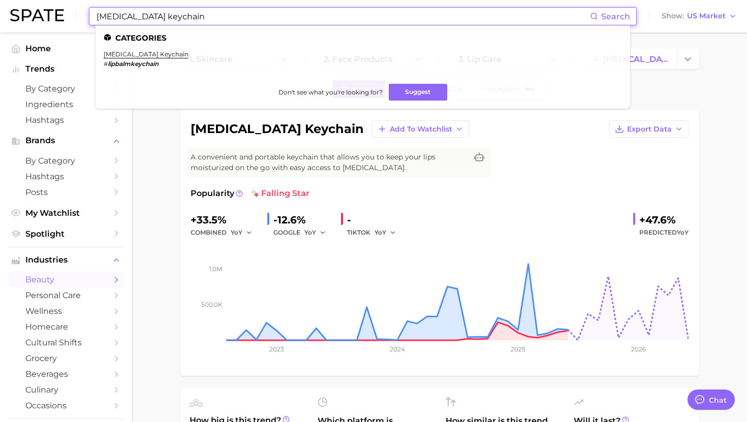
click at [158, 21] on input "lip balm keychain" at bounding box center [342, 16] width 494 height 17
paste input "sparkle makeup"
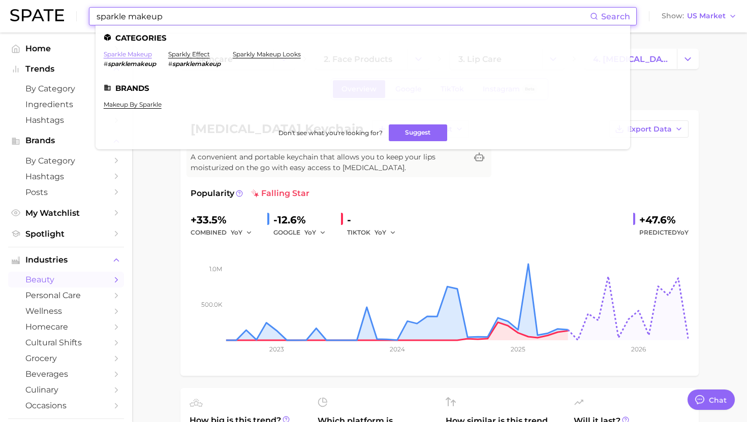
click at [128, 53] on link "sparkle makeup" at bounding box center [128, 54] width 48 height 8
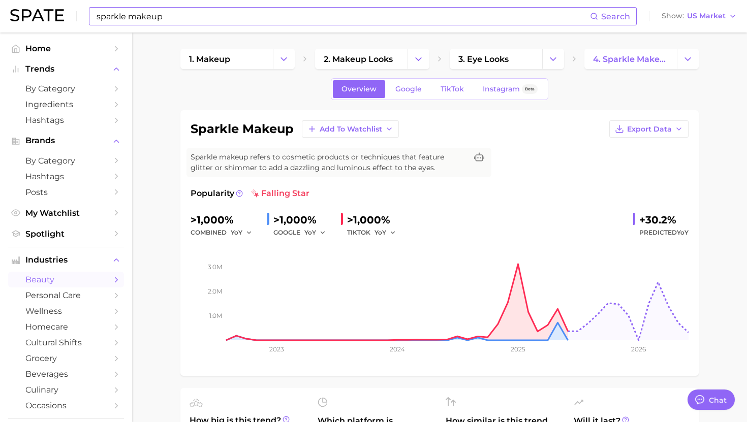
click at [165, 18] on input "sparkle makeup" at bounding box center [342, 16] width 494 height 17
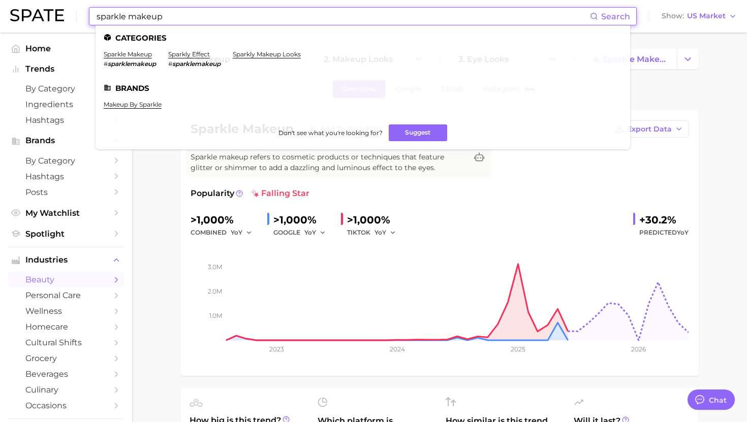
click at [165, 18] on input "sparkle makeup" at bounding box center [342, 16] width 494 height 17
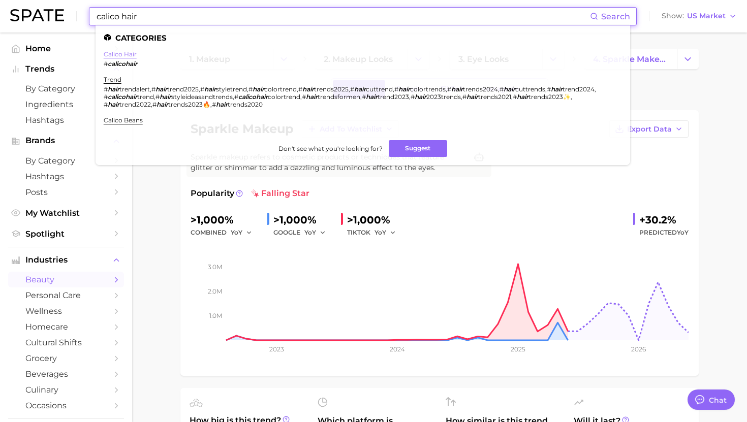
click at [123, 51] on link "calico hair" at bounding box center [120, 54] width 33 height 8
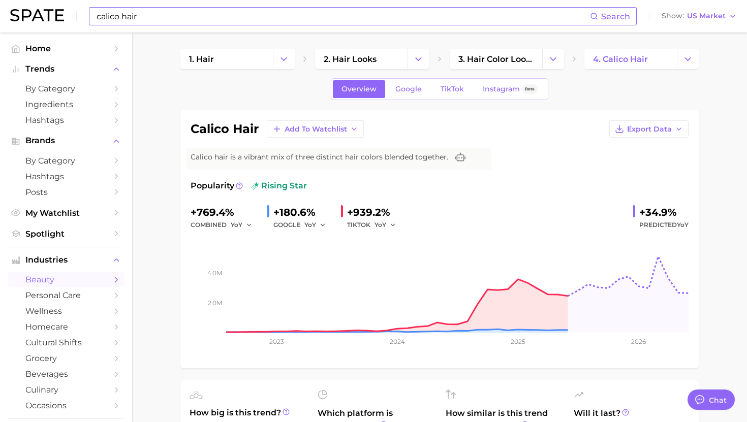
click at [200, 24] on input "calico hair" at bounding box center [342, 16] width 494 height 17
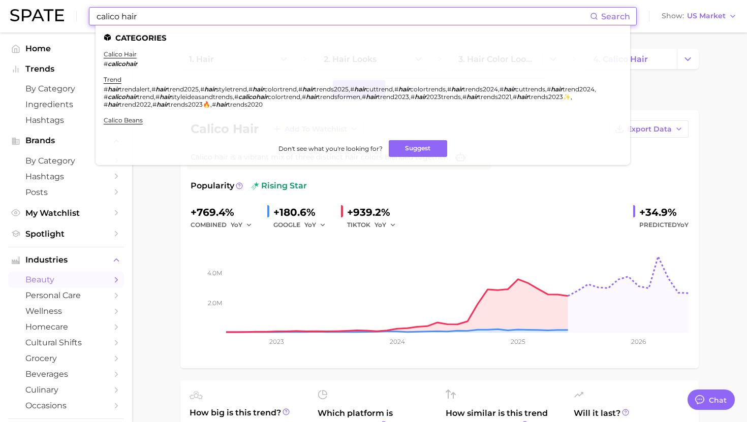
click at [200, 24] on input "calico hair" at bounding box center [342, 16] width 494 height 17
paste input "duochrome eyeshadow"
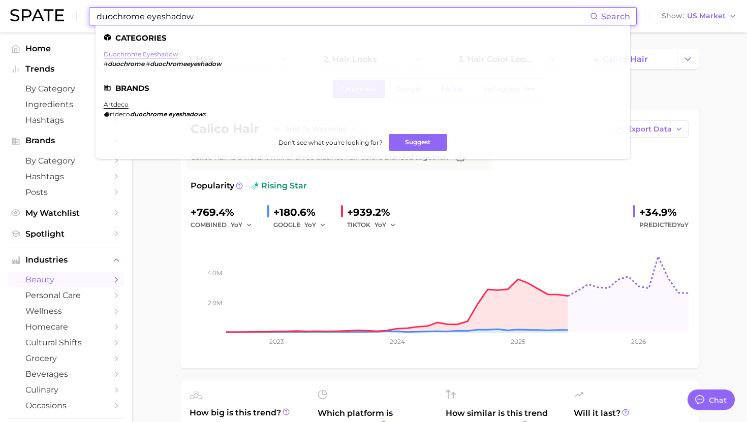
click at [150, 52] on link "duochrome eyeshadow" at bounding box center [141, 54] width 75 height 8
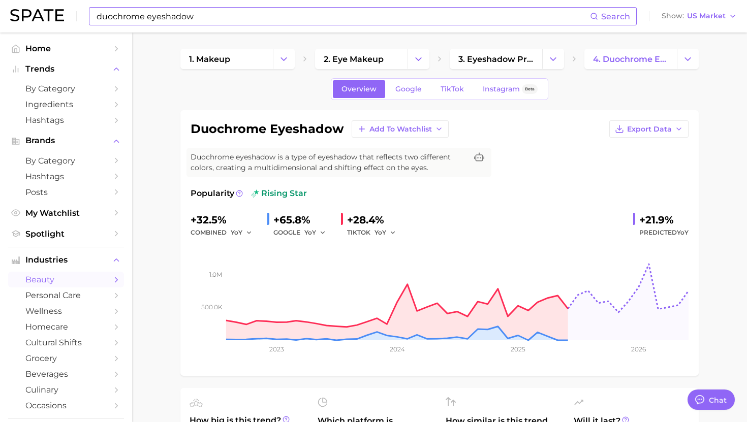
click at [180, 19] on input "duochrome eyeshadow" at bounding box center [342, 16] width 494 height 17
click at [180, 18] on input "duochrome eyeshadow" at bounding box center [342, 16] width 494 height 17
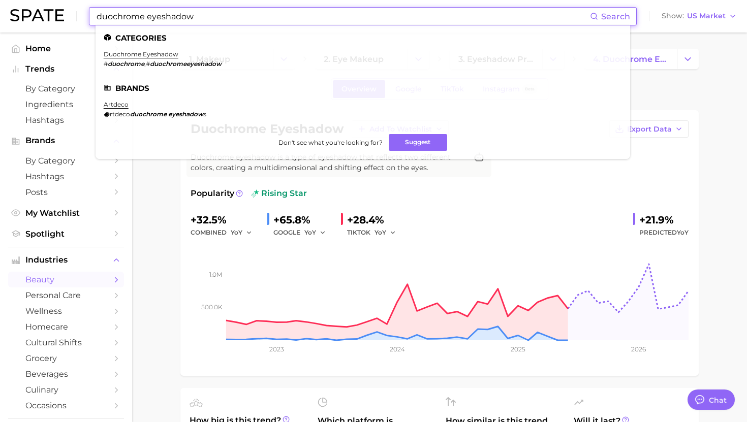
click at [180, 18] on input "duochrome eyeshadow" at bounding box center [342, 16] width 494 height 17
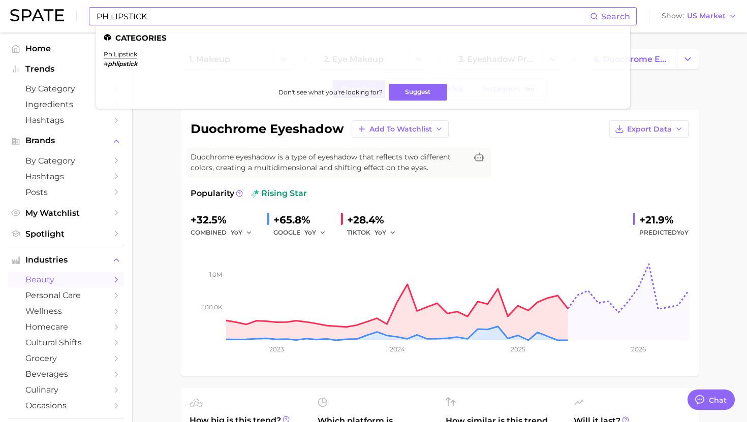
click at [125, 58] on li "ph lipstick # phlipstick" at bounding box center [121, 58] width 34 height 17
click at [125, 57] on link "ph lipstick" at bounding box center [121, 54] width 34 height 8
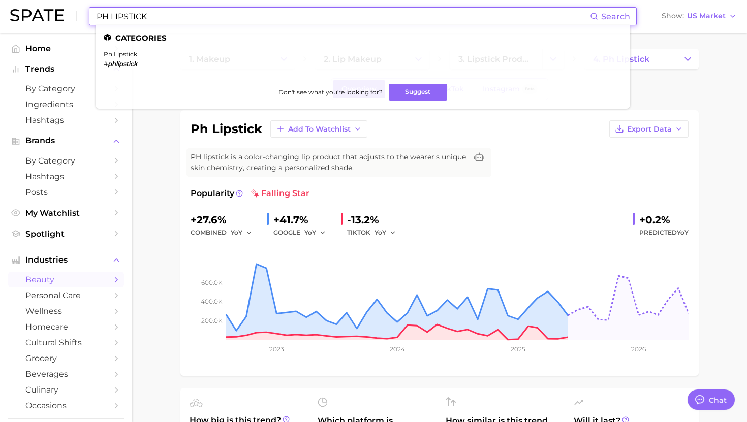
click at [186, 16] on input "PH LIPSTICK" at bounding box center [342, 16] width 494 height 17
paste input "no mascara look"
click at [128, 56] on link "no mascara look" at bounding box center [130, 54] width 53 height 8
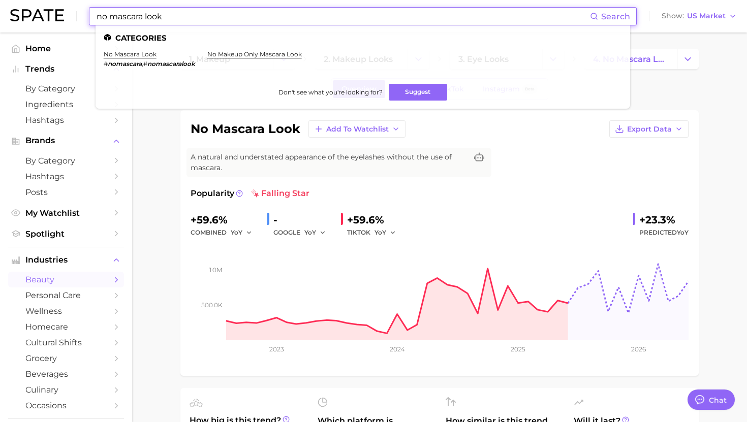
click at [166, 19] on input "no mascara look" at bounding box center [342, 16] width 494 height 17
paste input "subtle balayage"
type input "subtle balayage"
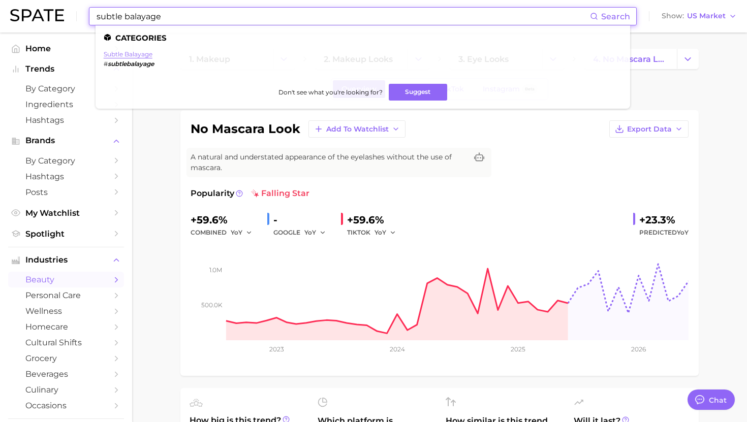
click at [129, 54] on link "subtle balayage" at bounding box center [128, 54] width 49 height 8
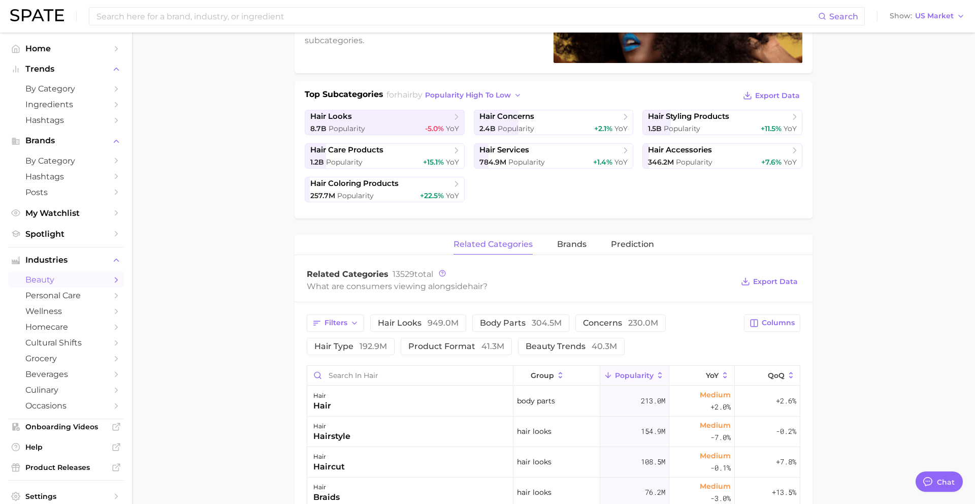
scroll to position [985, 0]
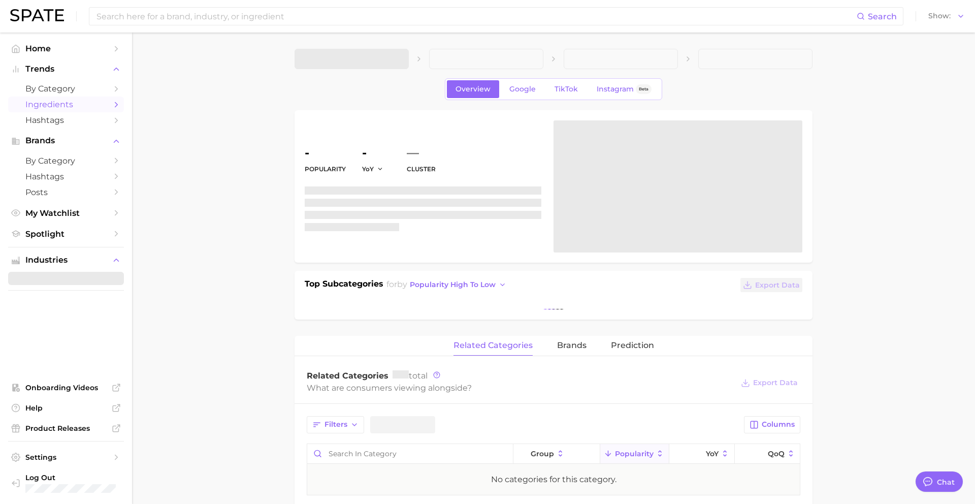
type textarea "x"
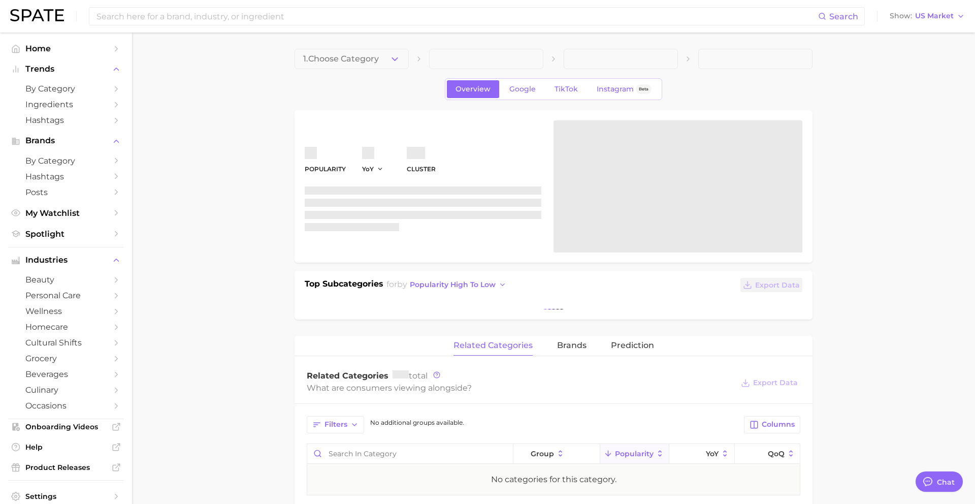
scroll to position [985, 0]
click at [120, 20] on input at bounding box center [456, 16] width 723 height 17
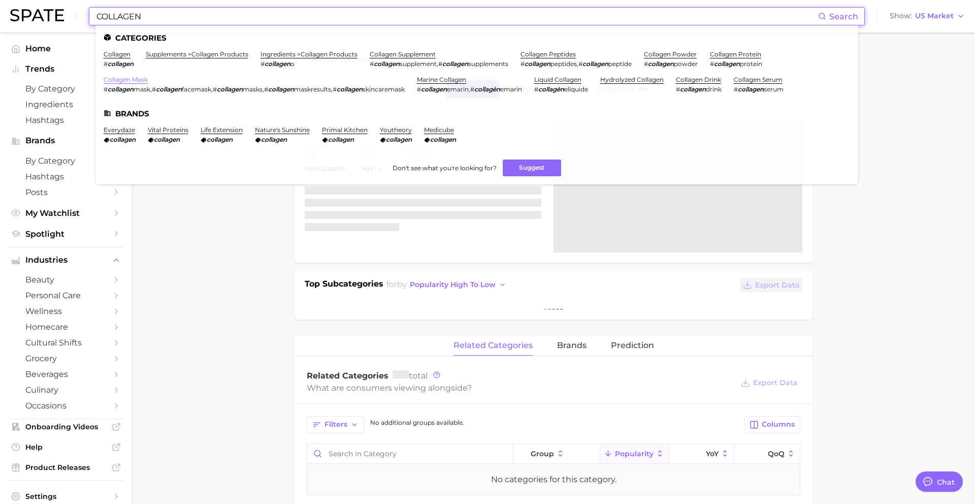
type input "COLLAGEN"
click at [128, 81] on link "collagen mask" at bounding box center [126, 80] width 44 height 8
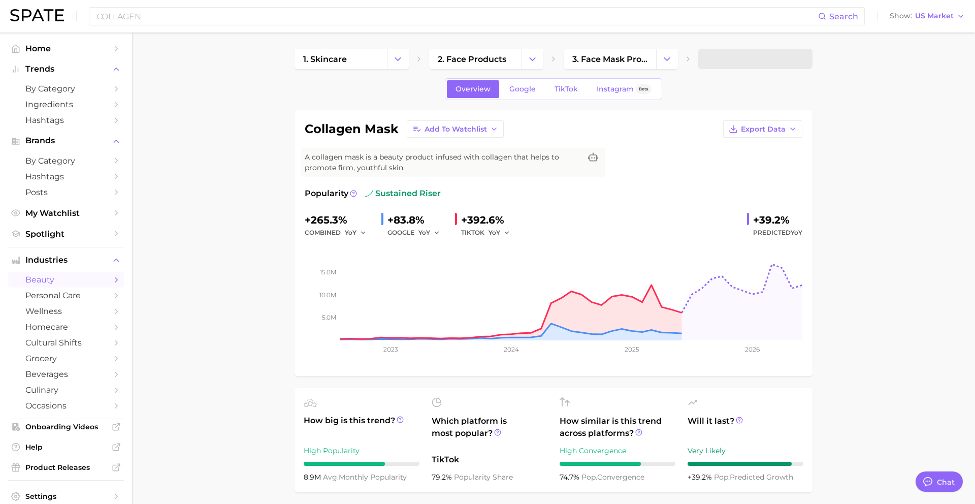
type textarea "x"
